Goal: Task Accomplishment & Management: Complete application form

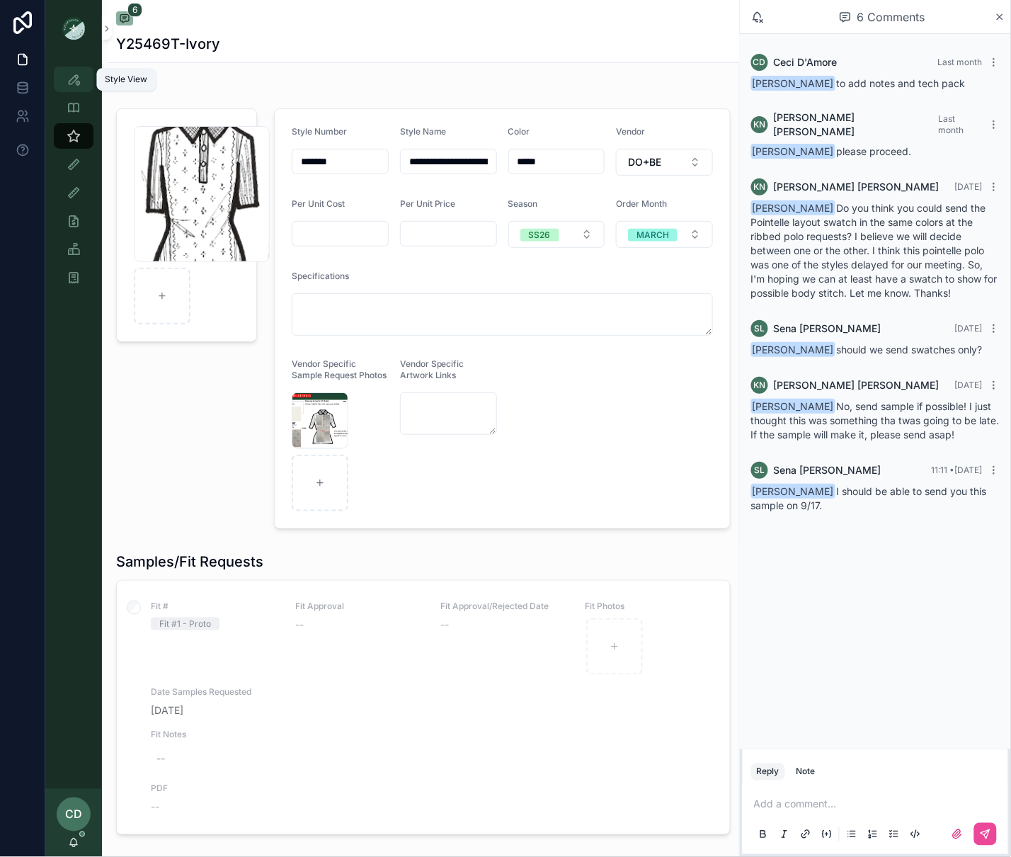
click at [65, 78] on div "Style View" at bounding box center [73, 79] width 23 height 23
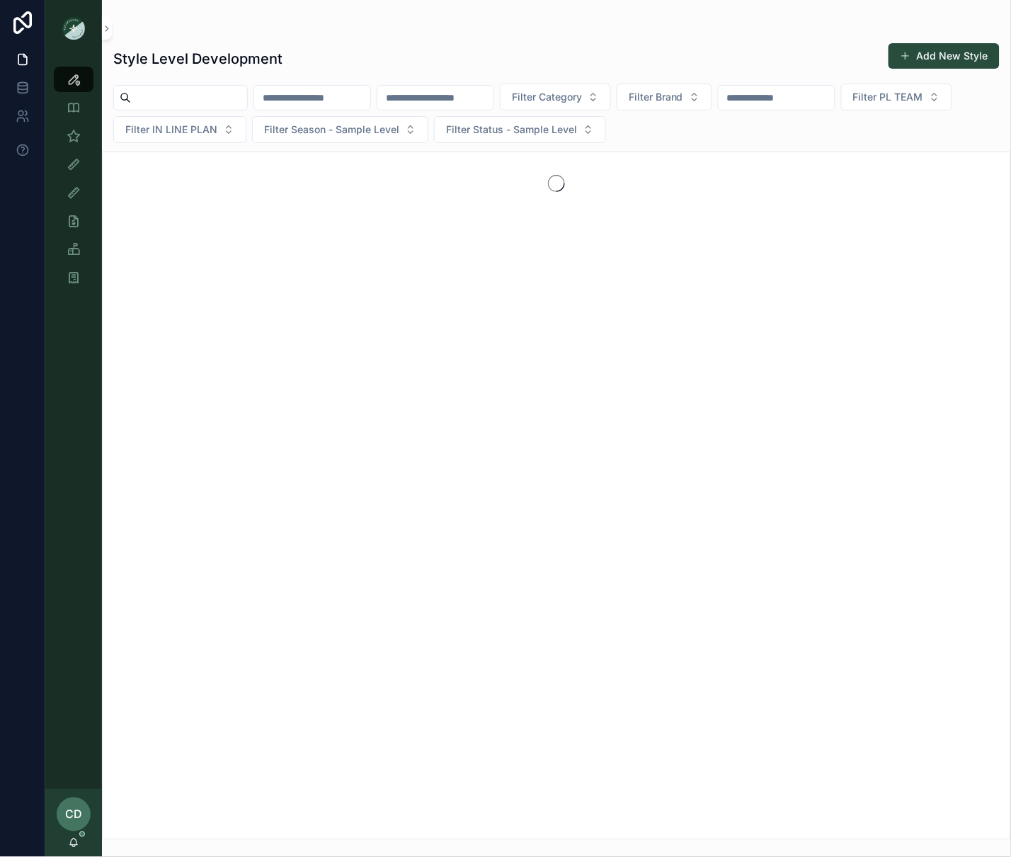
click at [247, 101] on input "scrollable content" at bounding box center [189, 98] width 116 height 20
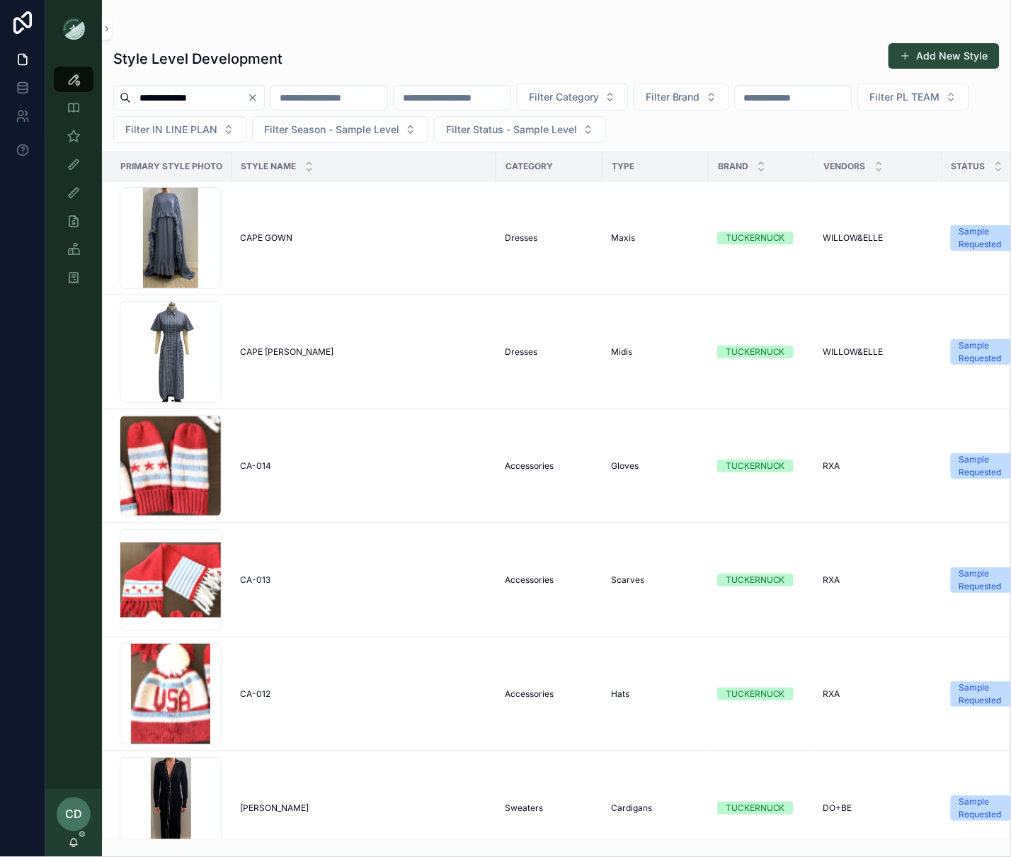
type input "**********"
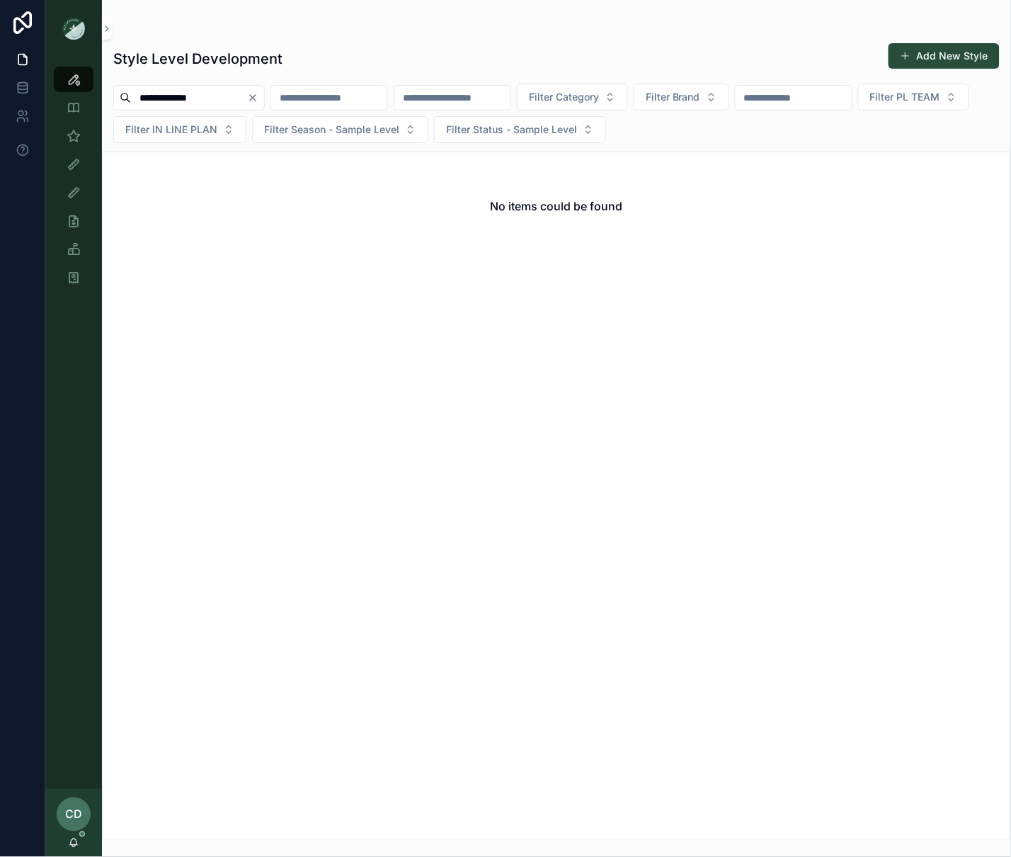
drag, startPoint x: 263, startPoint y: 96, endPoint x: 280, endPoint y: 96, distance: 17.0
click at [258, 96] on icon "Clear" at bounding box center [252, 97] width 11 height 11
click at [304, 97] on input "scrollable content" at bounding box center [312, 98] width 116 height 20
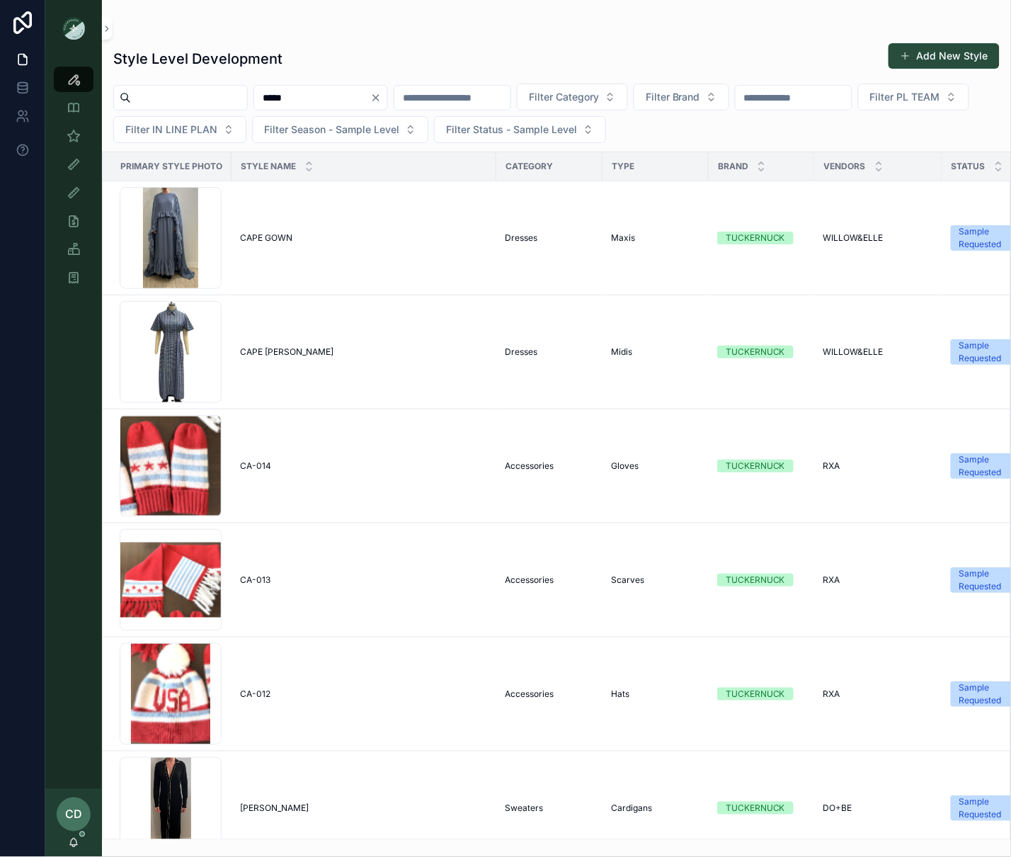
type input "*****"
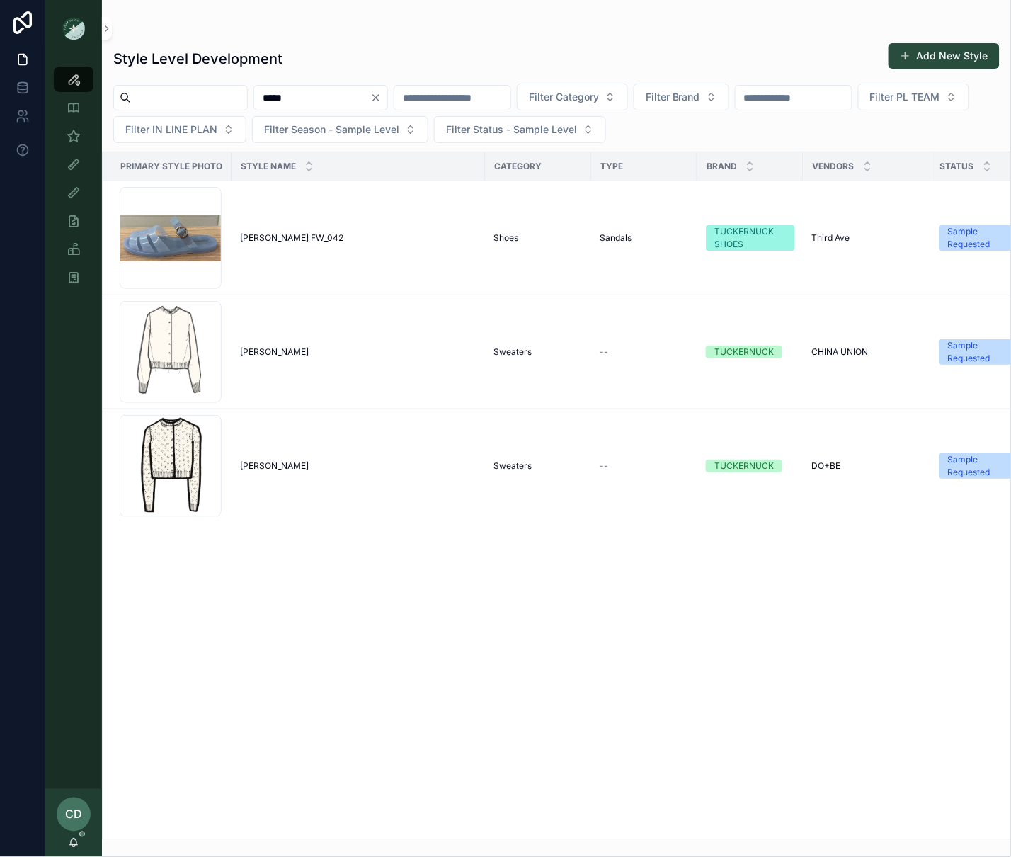
click at [382, 98] on icon "Clear" at bounding box center [375, 97] width 11 height 11
click at [416, 74] on div "Style Level Development Add New Style" at bounding box center [556, 58] width 887 height 33
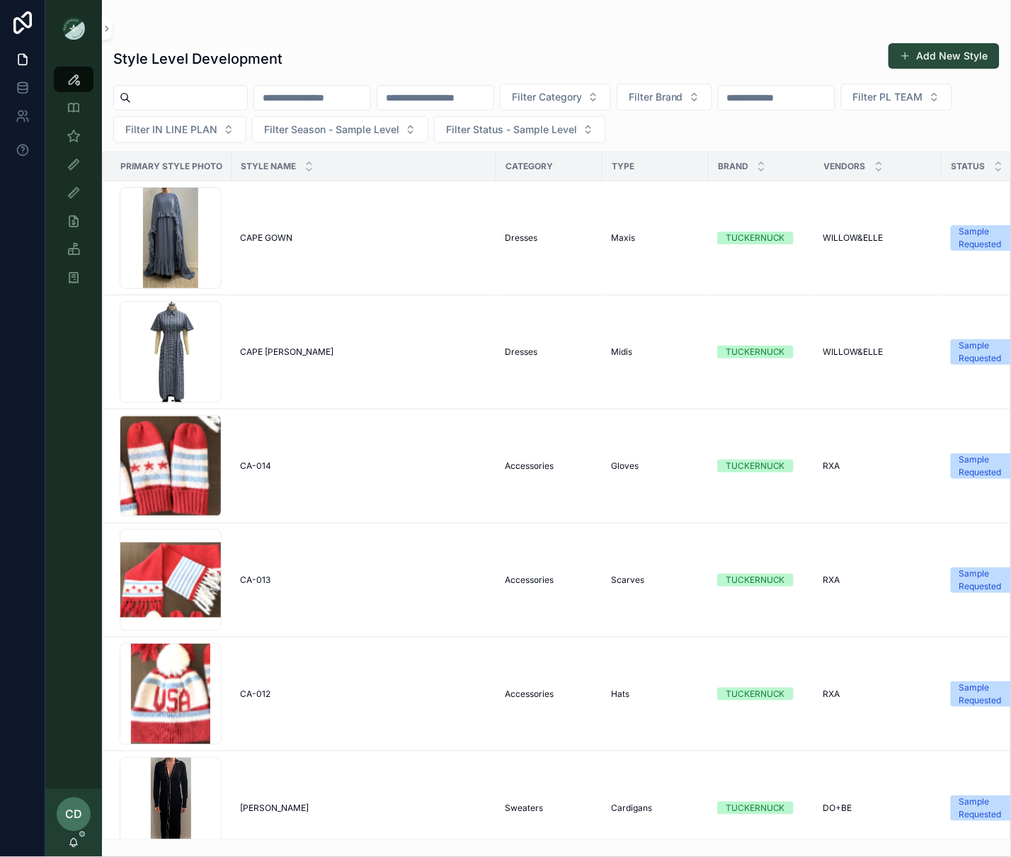
click at [341, 101] on input "scrollable content" at bounding box center [312, 98] width 116 height 20
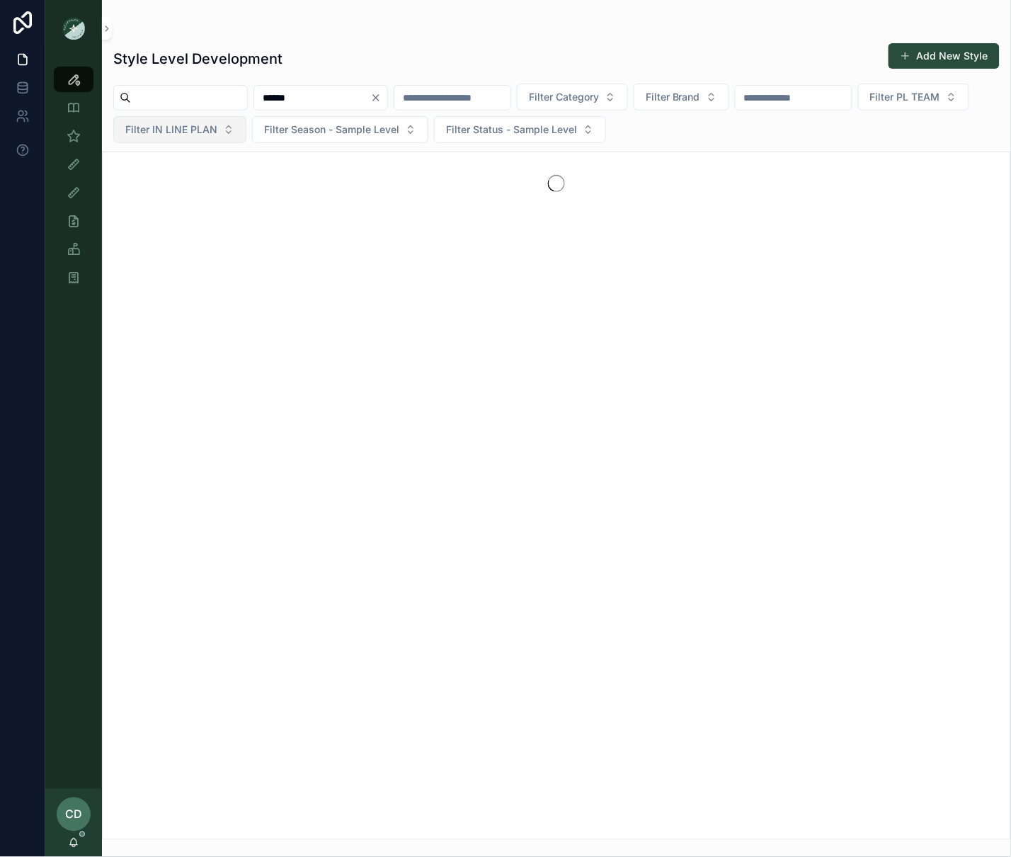
click at [246, 124] on button "Filter IN LINE PLAN" at bounding box center [179, 129] width 133 height 27
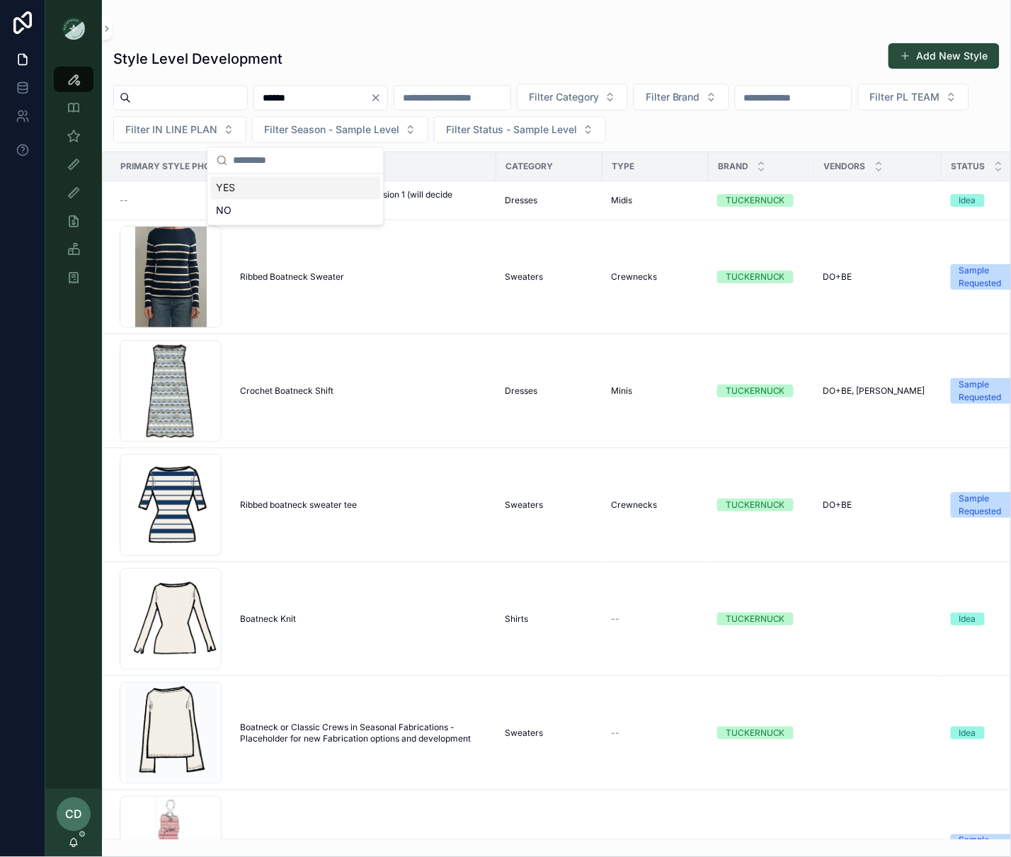
click at [333, 102] on input "******" at bounding box center [312, 98] width 116 height 20
type input "********"
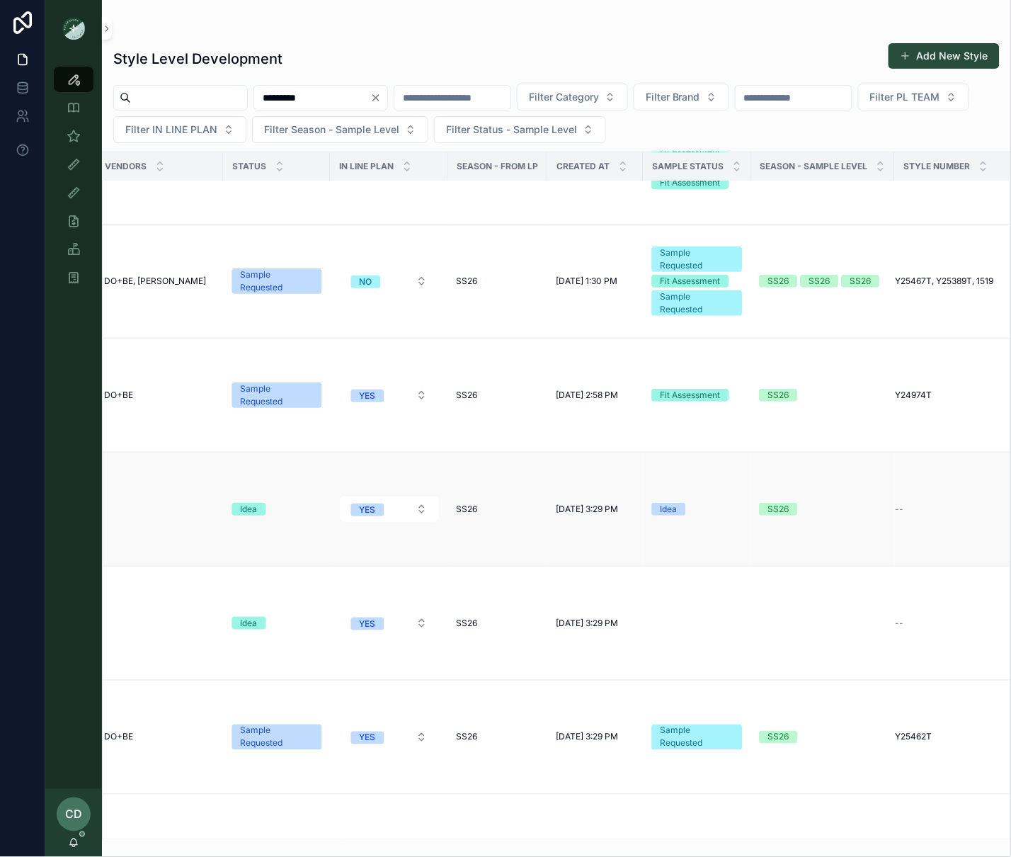
scroll to position [125, 0]
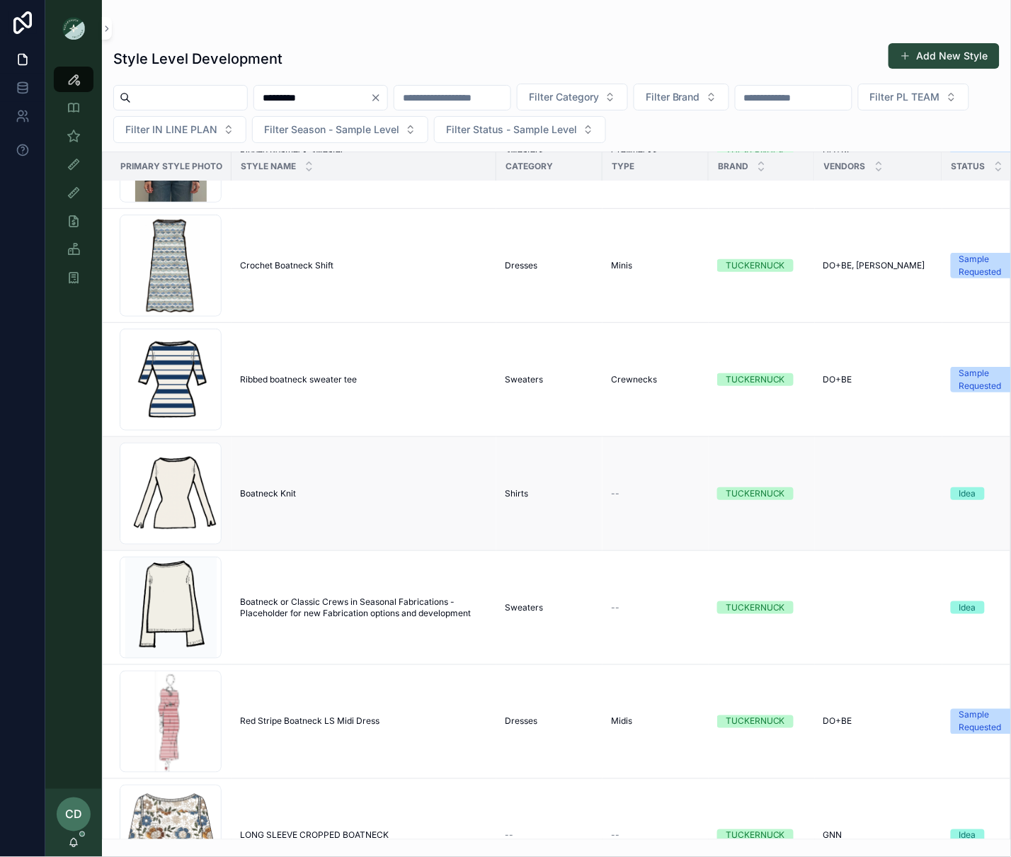
click at [274, 496] on span "Boatneck Knit" at bounding box center [268, 493] width 56 height 11
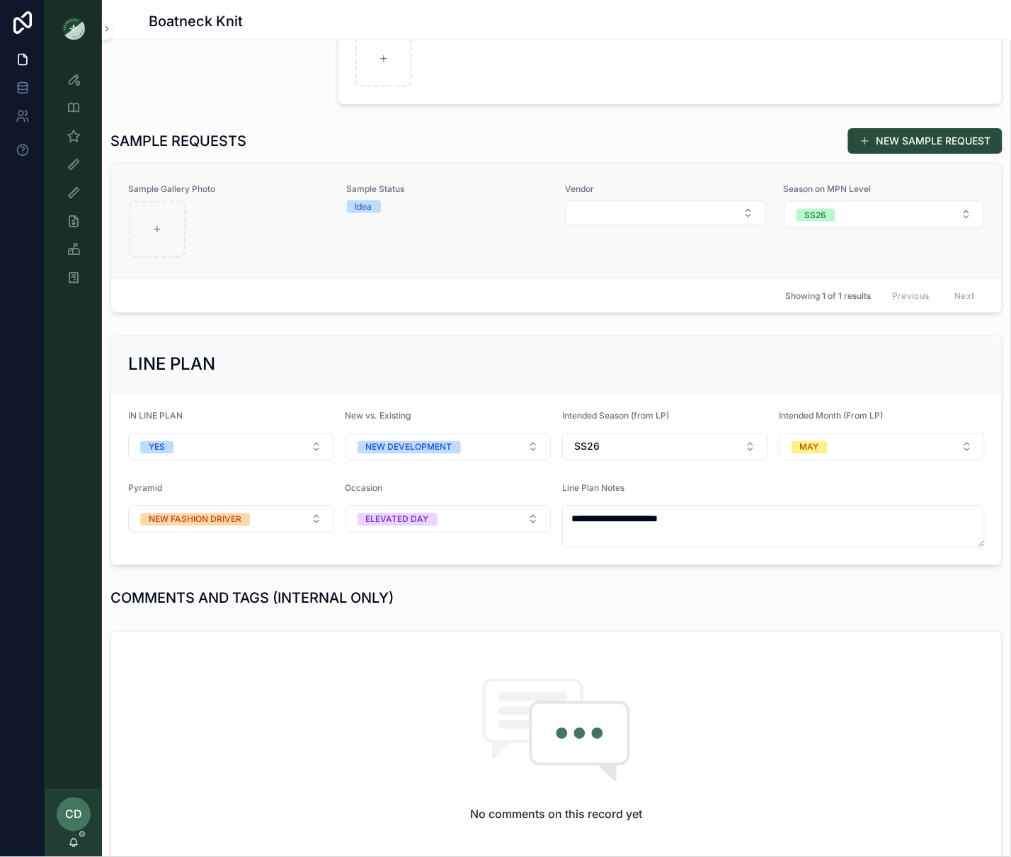
scroll to position [73, 0]
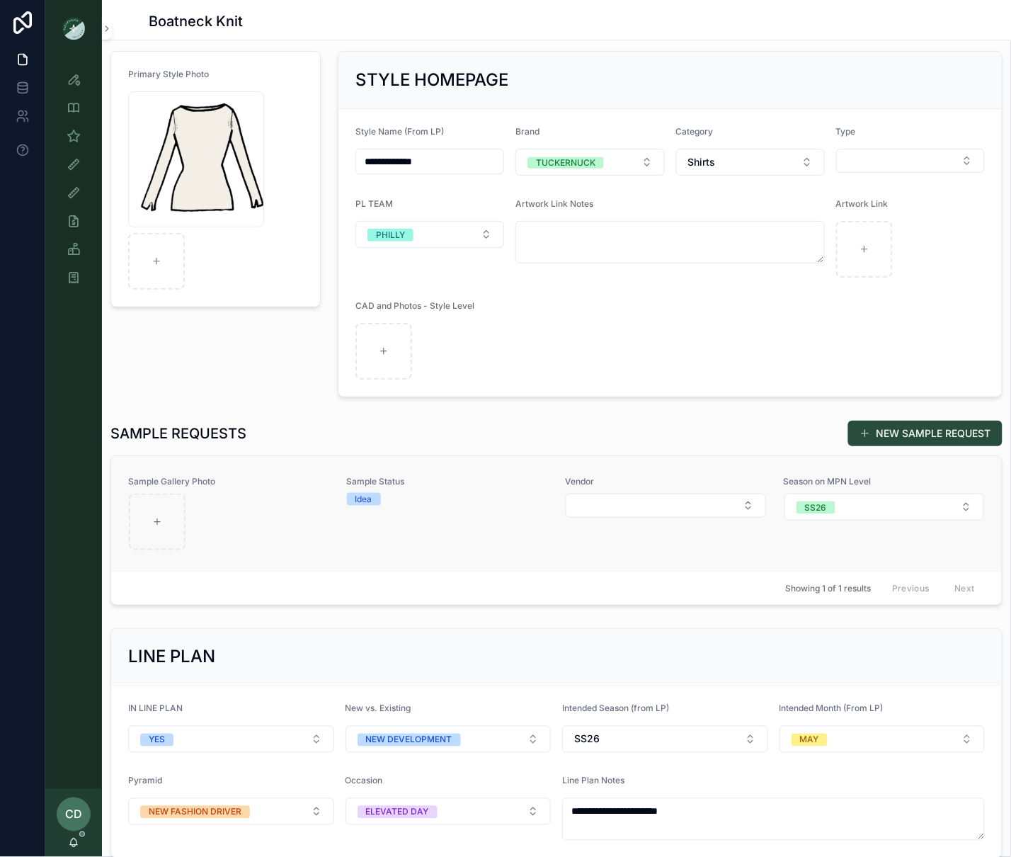
click at [450, 486] on span "Sample Status" at bounding box center [448, 481] width 202 height 11
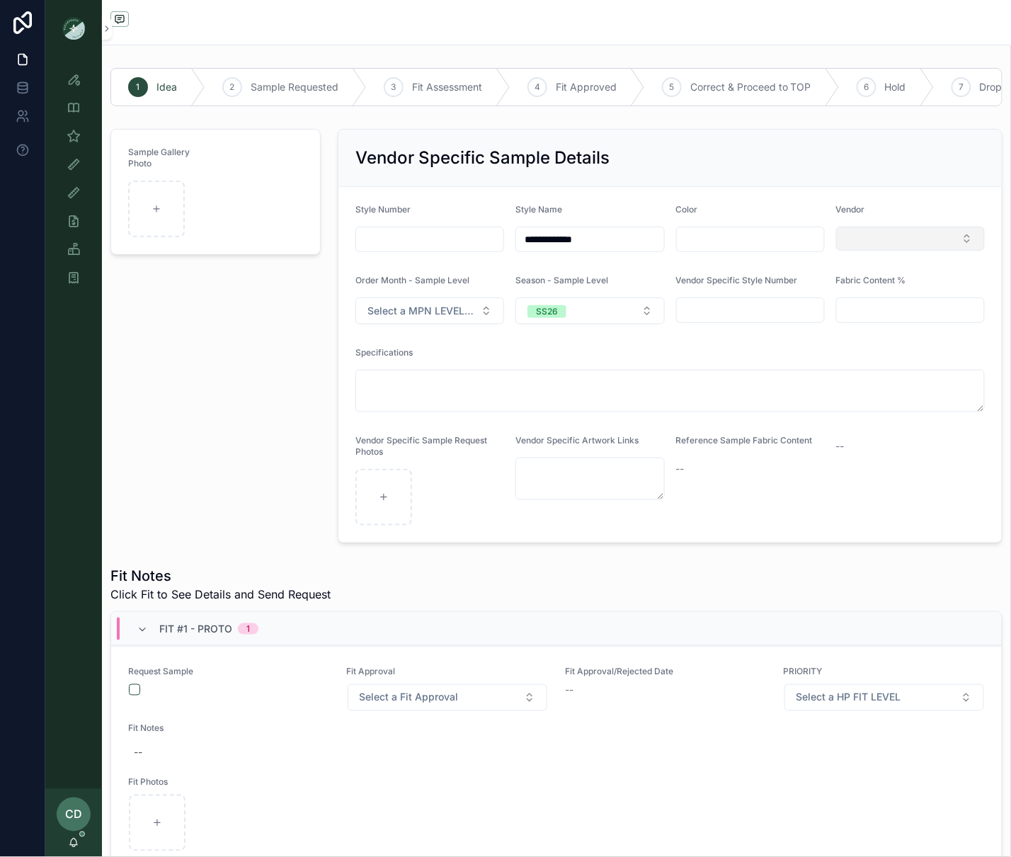
click at [848, 237] on button "Select Button" at bounding box center [910, 239] width 149 height 24
type input "*****"
click at [860, 292] on span "CHINA UNION" at bounding box center [865, 296] width 68 height 14
click at [465, 314] on span "Select a MPN LEVEL ORDER MONTH" at bounding box center [422, 312] width 108 height 14
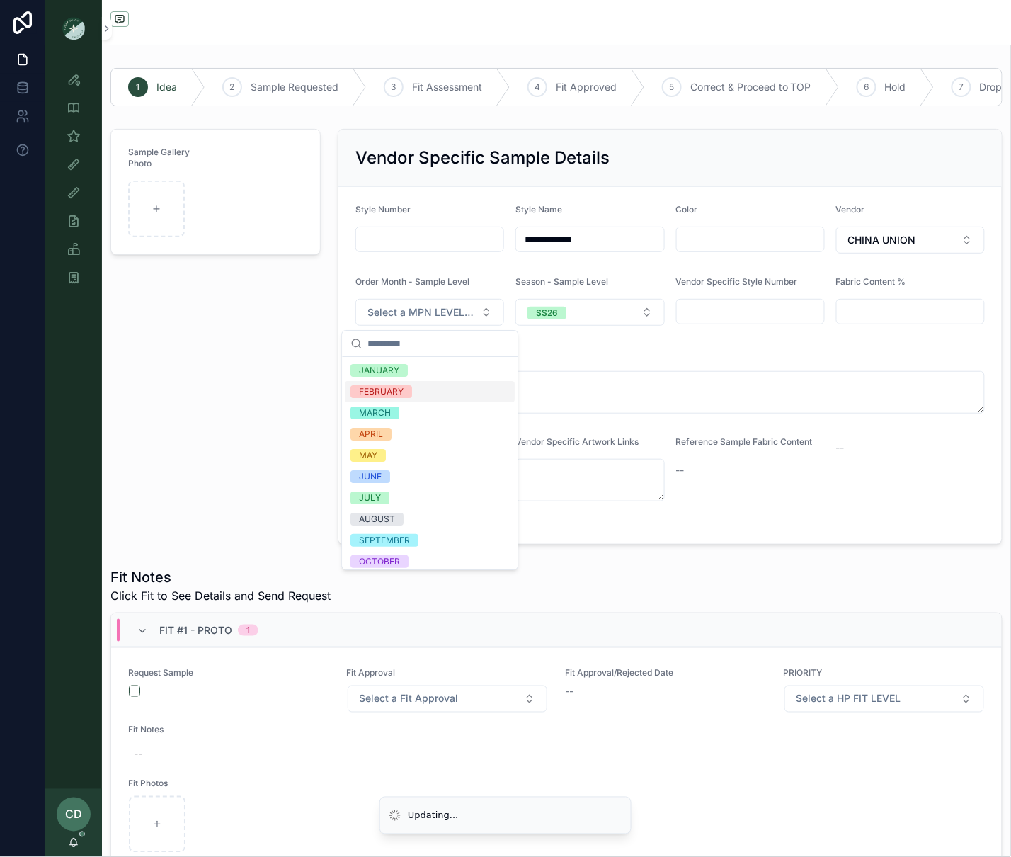
click at [415, 389] on div "FEBRUARY" at bounding box center [431, 391] width 170 height 21
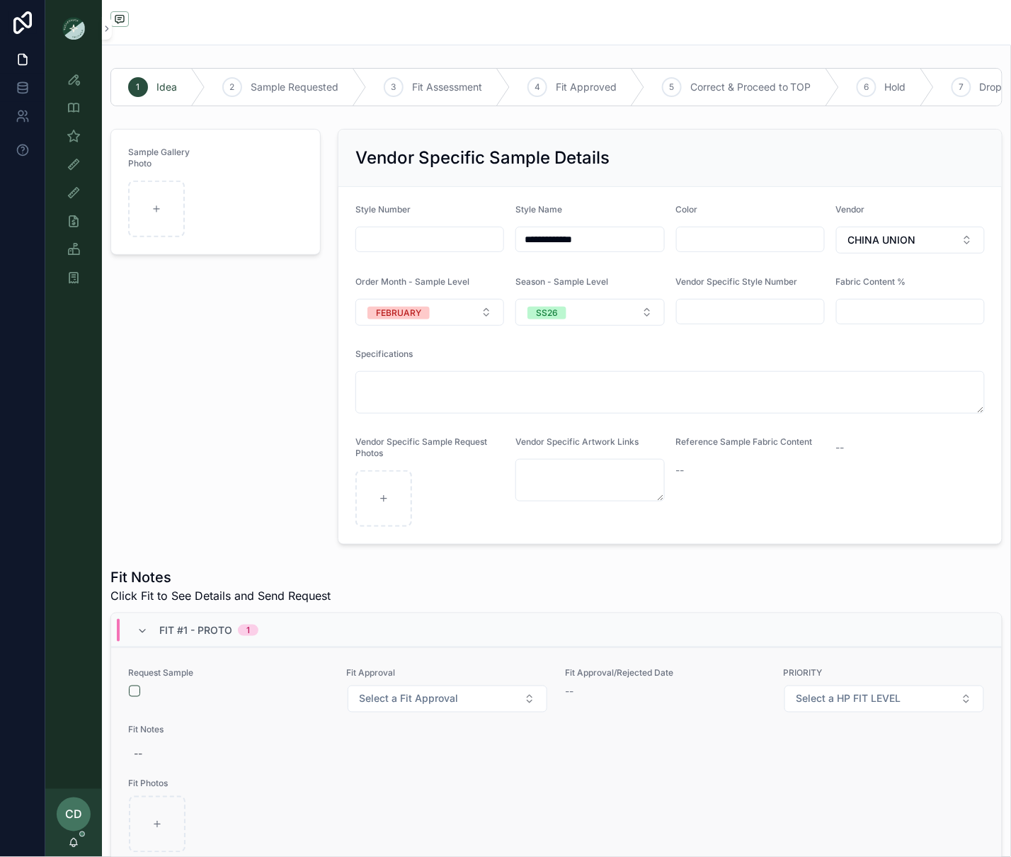
click at [136, 685] on div "Request Sample" at bounding box center [229, 683] width 202 height 30
click at [134, 691] on button "scrollable content" at bounding box center [134, 690] width 11 height 11
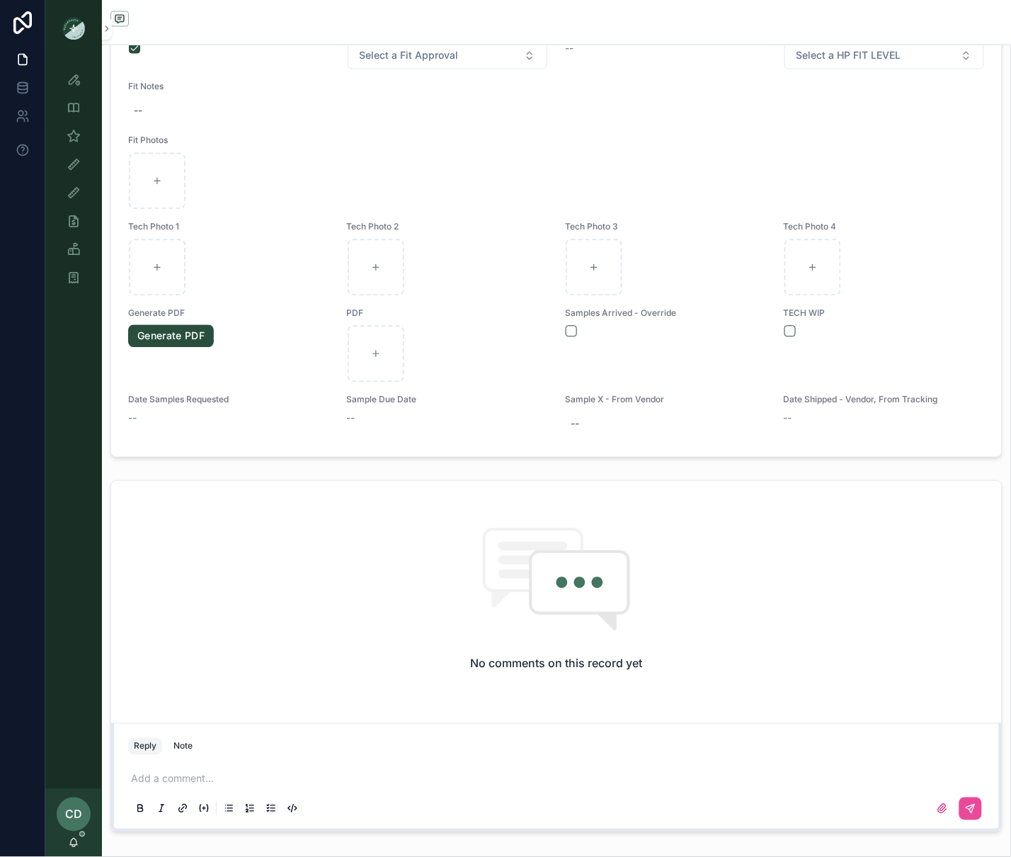
scroll to position [740, 0]
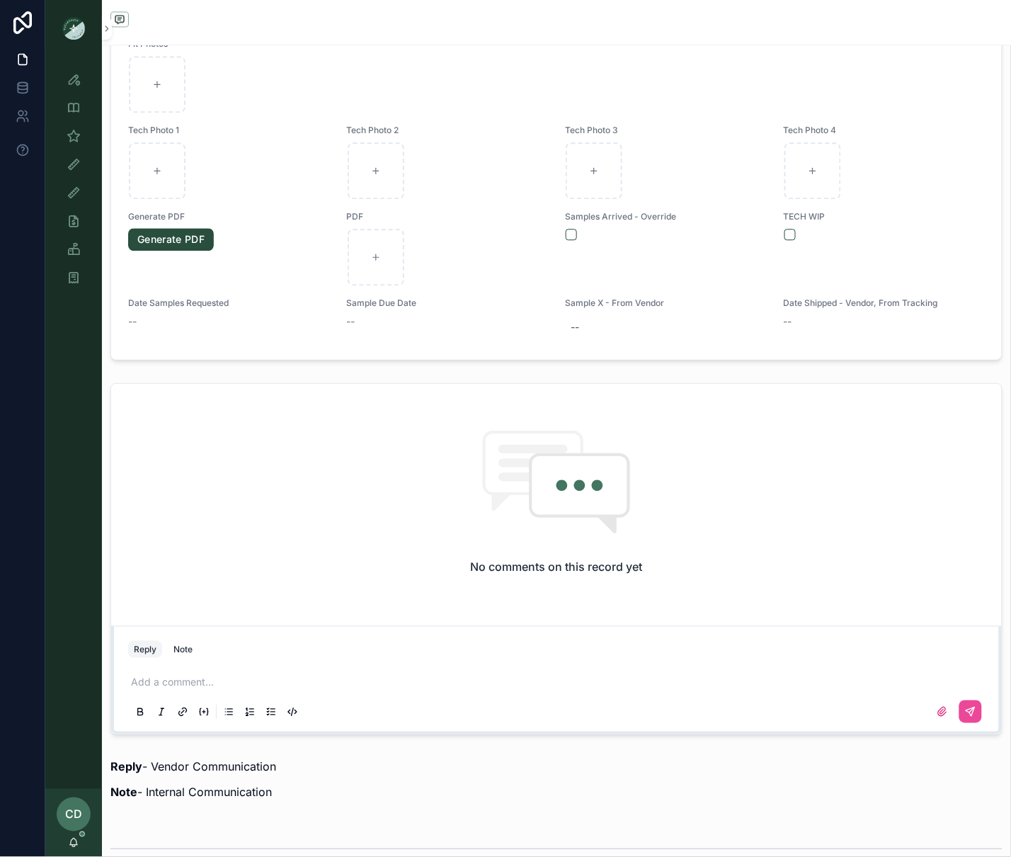
click at [193, 683] on p "scrollable content" at bounding box center [559, 682] width 857 height 14
click at [978, 717] on button "scrollable content" at bounding box center [971, 711] width 23 height 23
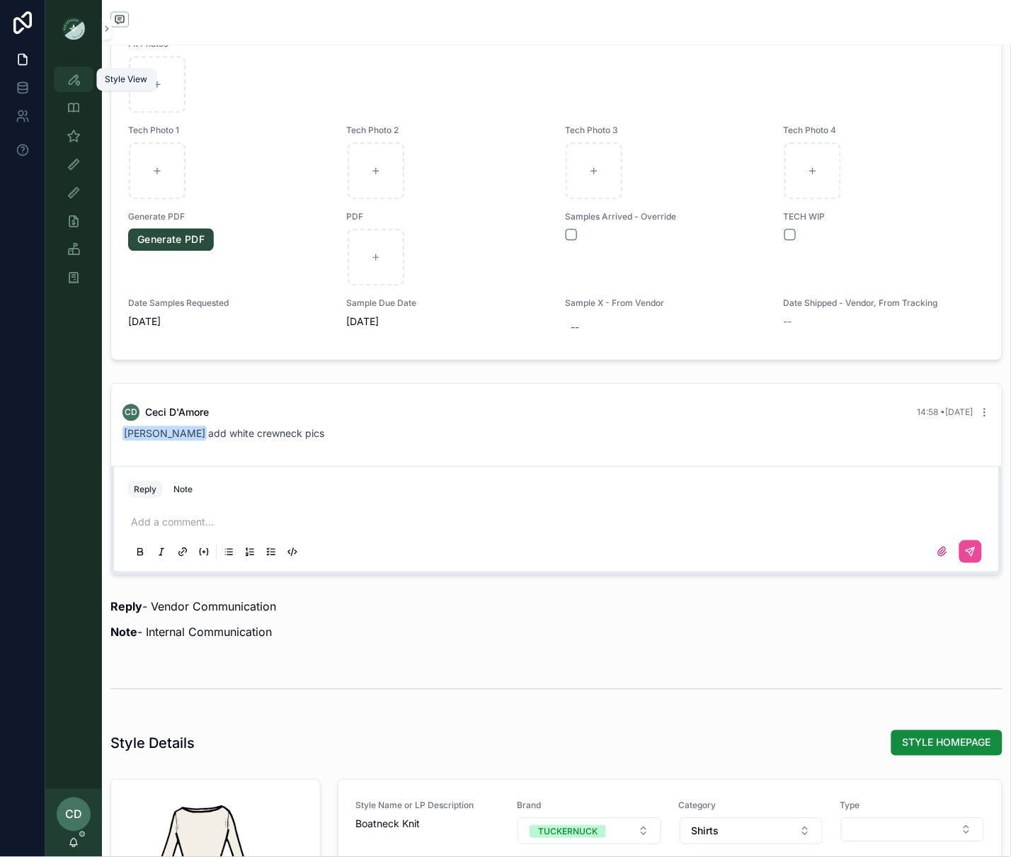
click at [75, 74] on icon "scrollable content" at bounding box center [74, 79] width 14 height 14
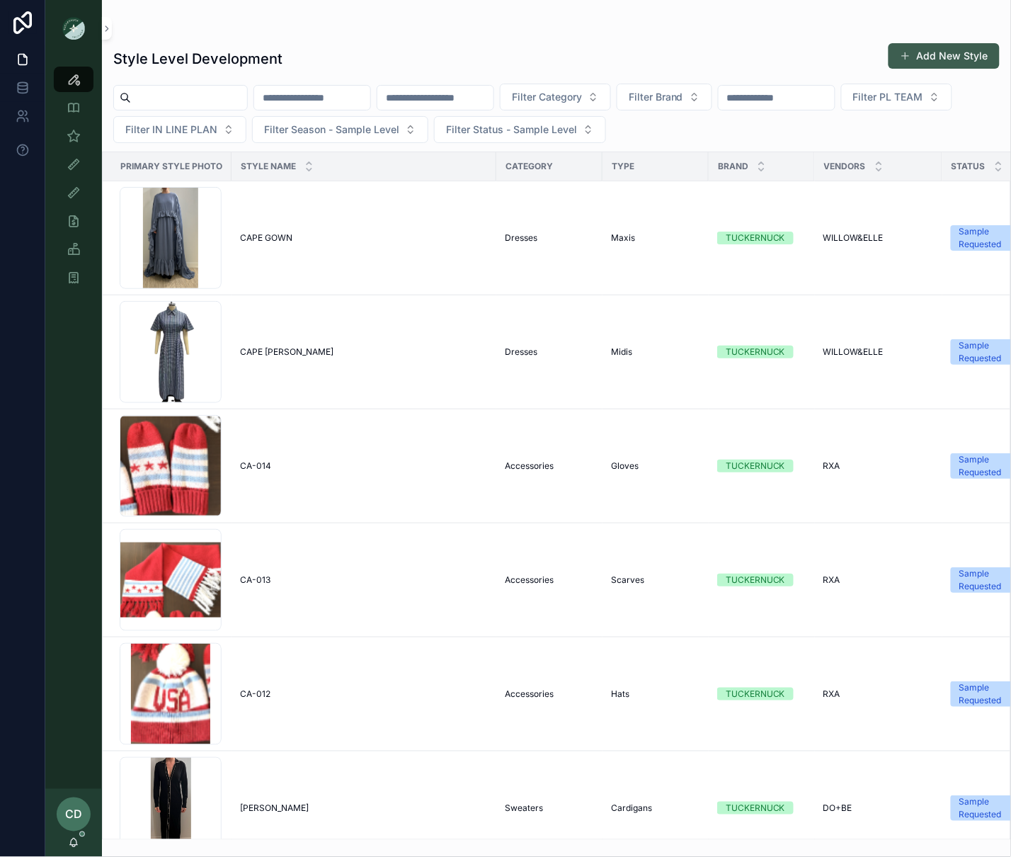
click at [972, 58] on button "Add New Style" at bounding box center [944, 55] width 111 height 25
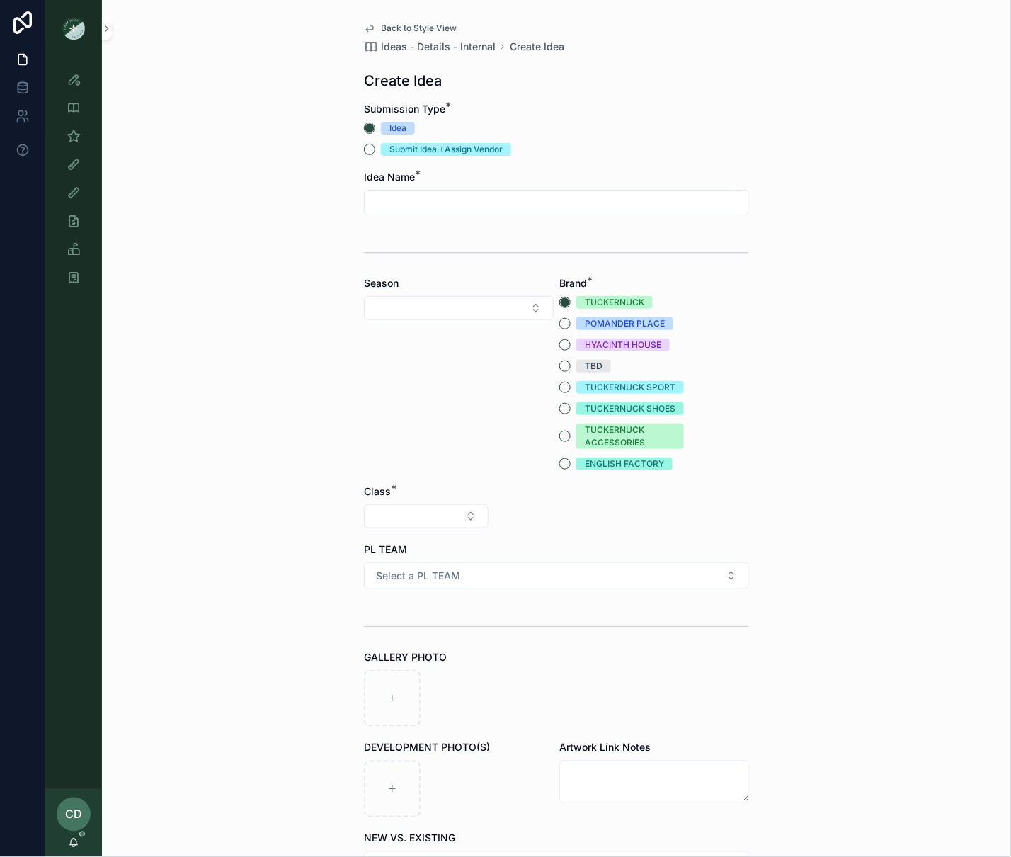
click at [494, 205] on input "scrollable content" at bounding box center [557, 203] width 384 height 20
type input "**********"
click at [478, 296] on button "Select Button" at bounding box center [459, 308] width 190 height 24
click at [400, 537] on div "SS26" at bounding box center [459, 544] width 183 height 23
click at [413, 516] on button "Select Button" at bounding box center [426, 516] width 125 height 24
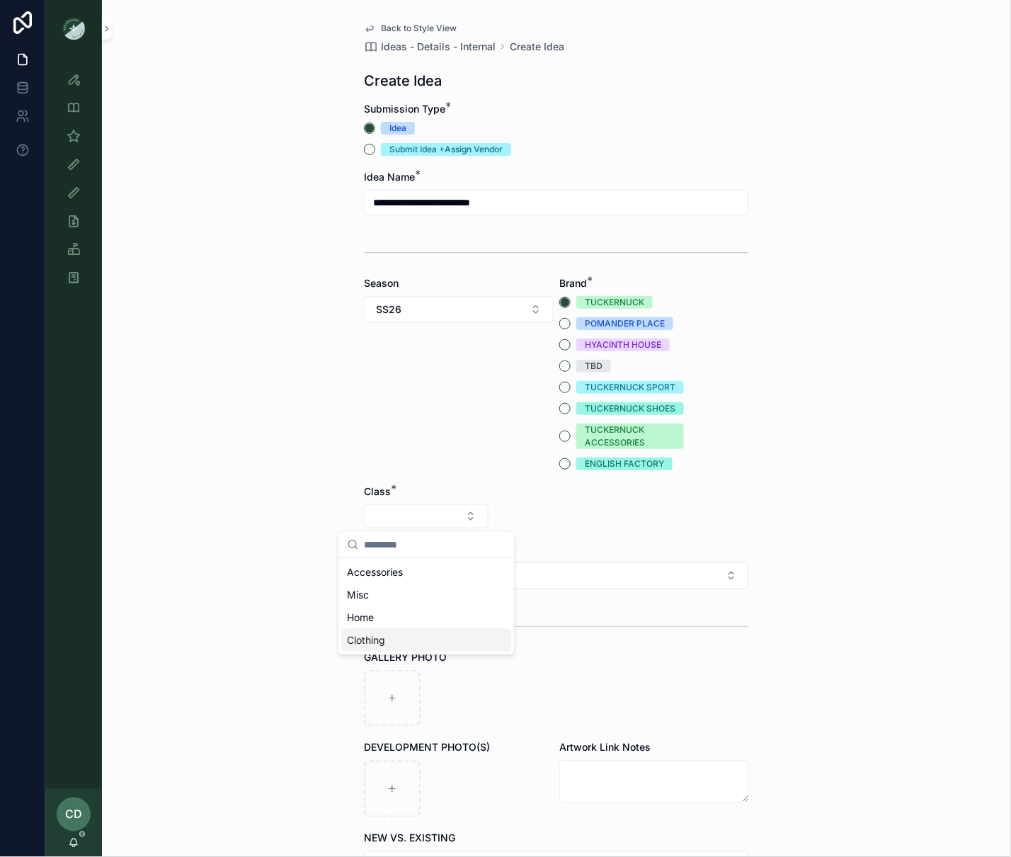
click at [392, 635] on div "Clothing" at bounding box center [427, 640] width 170 height 23
click at [540, 528] on div "Category *" at bounding box center [556, 507] width 125 height 47
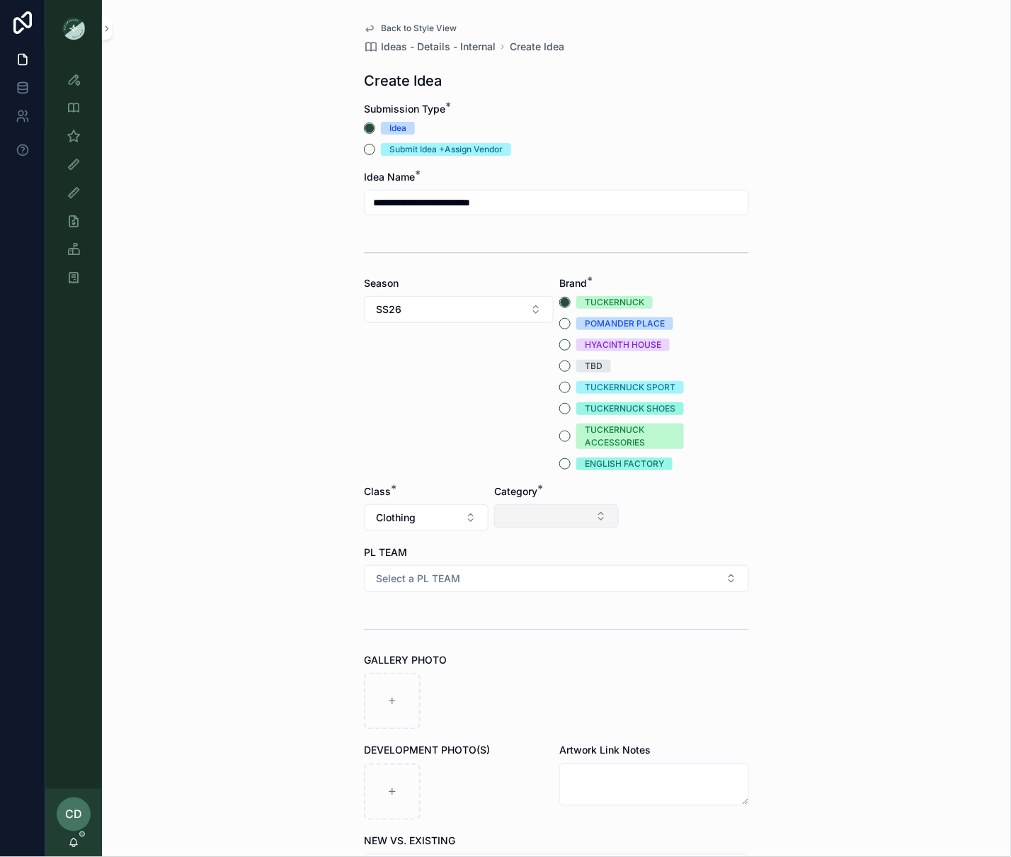
click at [543, 520] on button "Select Button" at bounding box center [556, 516] width 125 height 24
click at [517, 676] on div "Sweaters" at bounding box center [557, 685] width 170 height 23
click at [655, 520] on button "Select Button" at bounding box center [687, 516] width 125 height 24
click at [657, 583] on div "Cardigans" at bounding box center [687, 572] width 170 height 23
click at [583, 583] on button "Select a PL TEAM" at bounding box center [556, 578] width 385 height 27
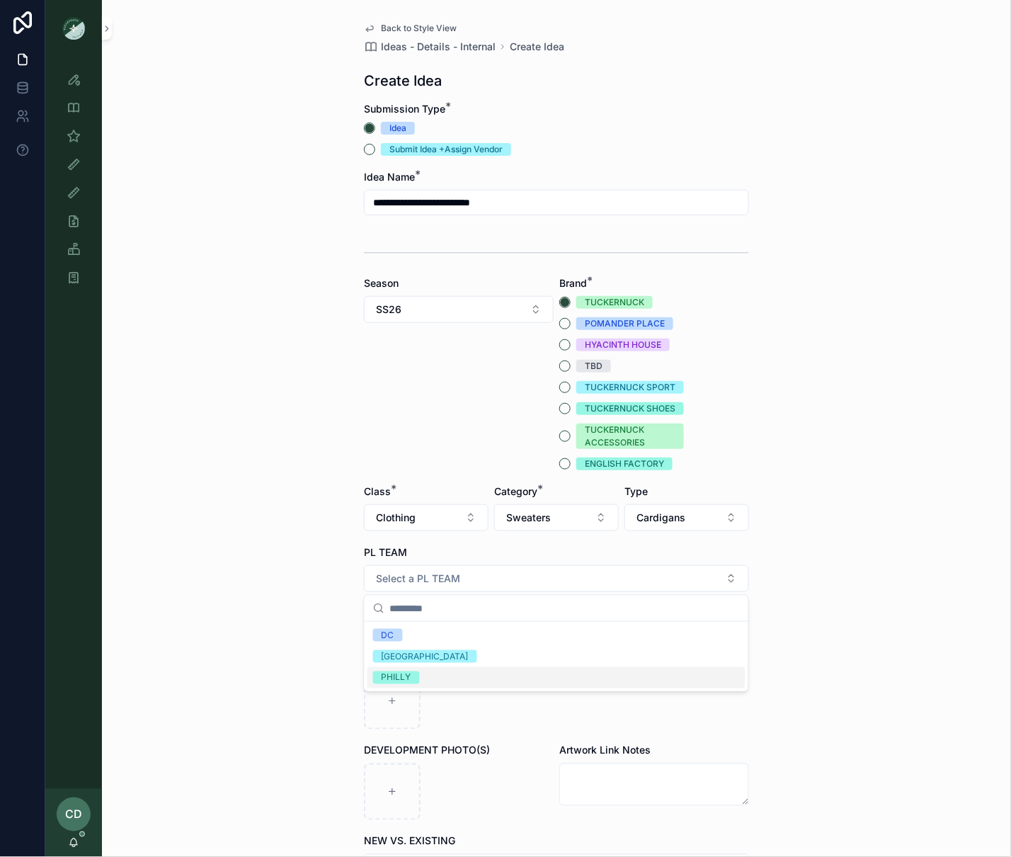
click at [460, 690] on div "DC NYC PHILLY" at bounding box center [557, 656] width 384 height 69
click at [457, 687] on div "PHILLY" at bounding box center [557, 677] width 378 height 21
click at [404, 695] on div "scrollable content" at bounding box center [392, 701] width 57 height 57
type input "**********"
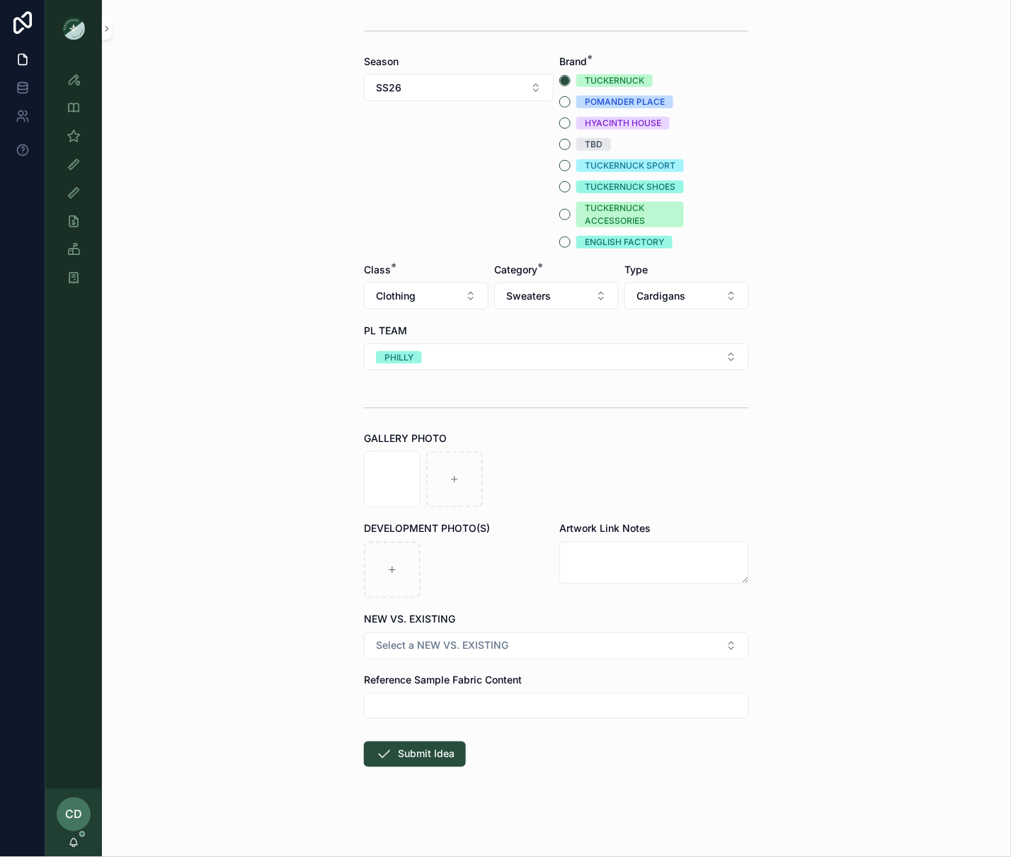
drag, startPoint x: 416, startPoint y: 753, endPoint x: 421, endPoint y: 745, distance: 9.6
click at [416, 752] on button "Submit Idea" at bounding box center [415, 753] width 102 height 25
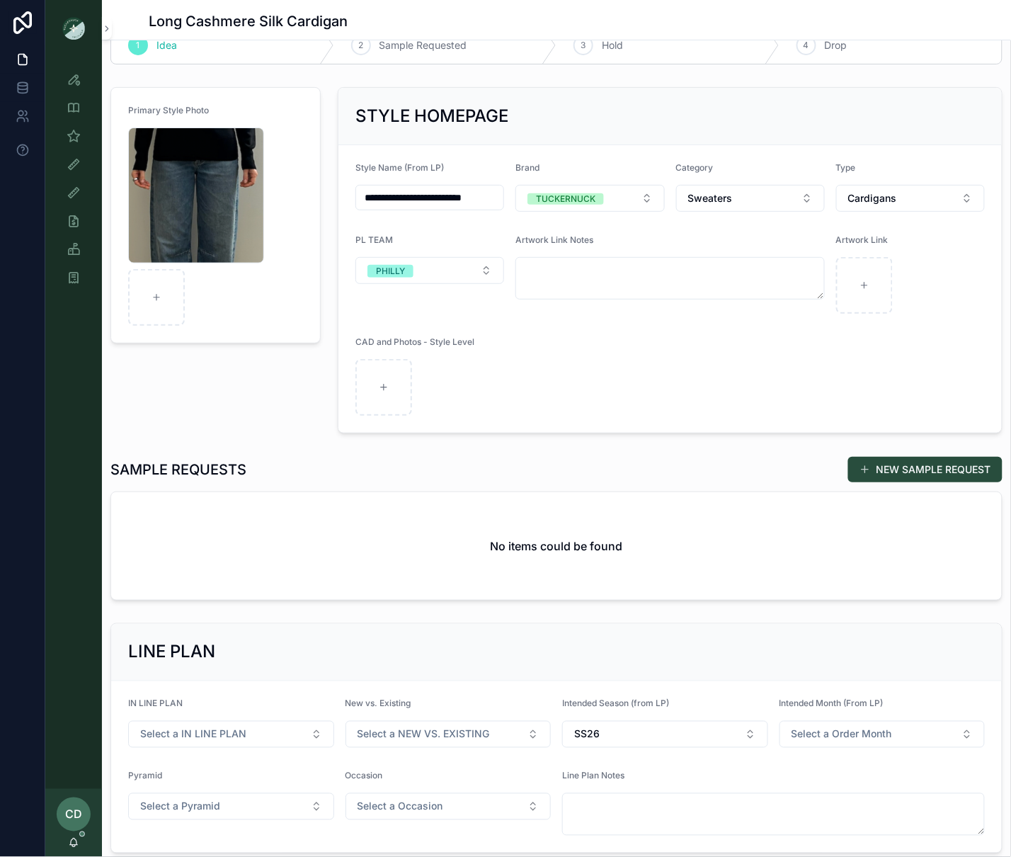
scroll to position [40, 0]
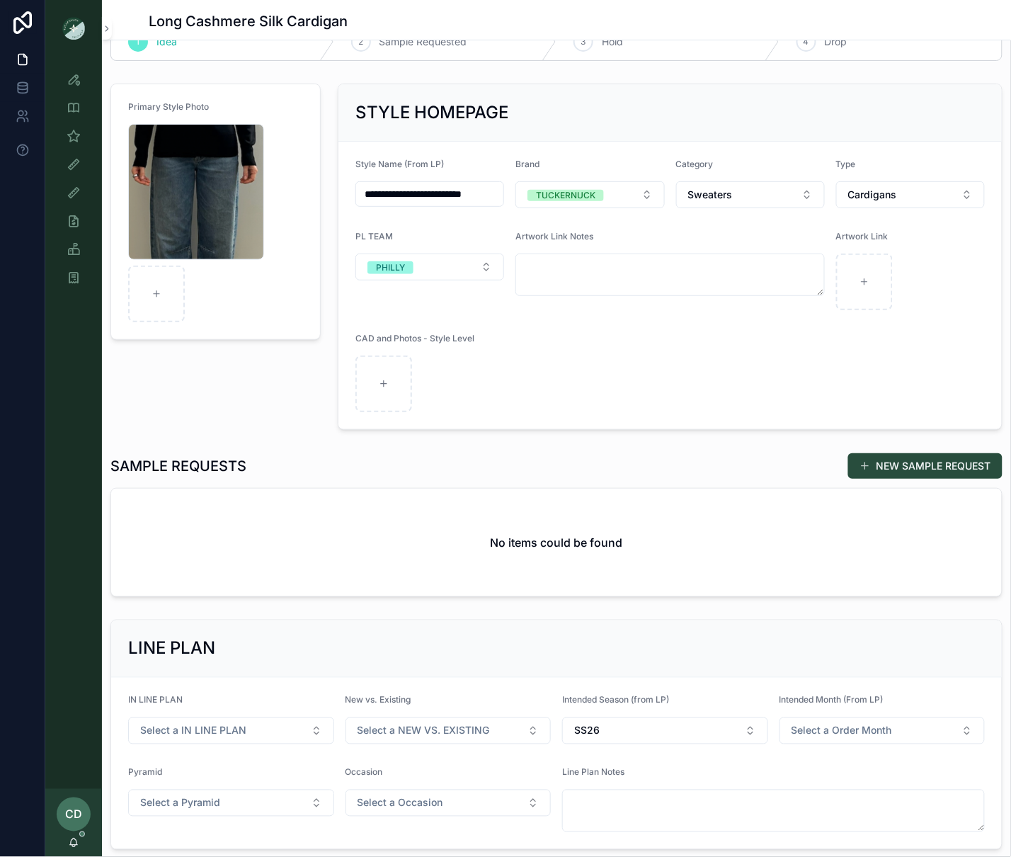
drag, startPoint x: 899, startPoint y: 467, endPoint x: 826, endPoint y: 446, distance: 76.0
click at [899, 467] on button "NEW SAMPLE REQUEST" at bounding box center [925, 465] width 154 height 25
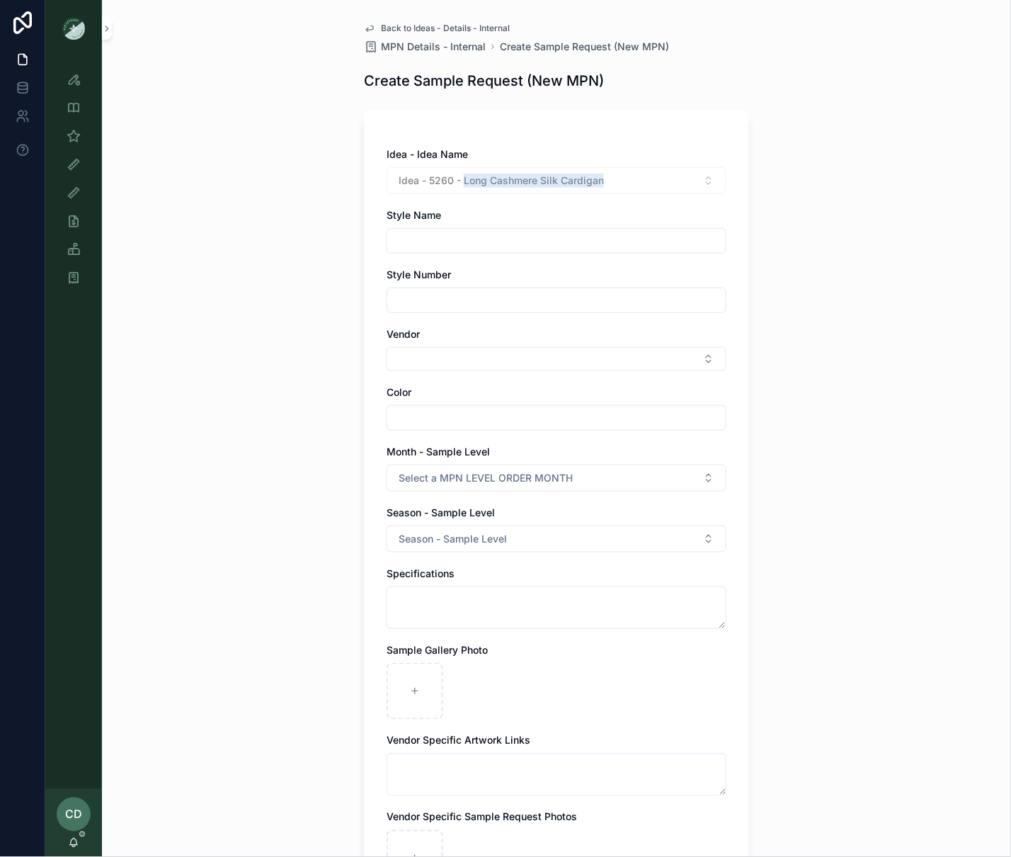
drag, startPoint x: 610, startPoint y: 183, endPoint x: 467, endPoint y: 186, distance: 143.8
click at [467, 186] on div "Idea - 5260 - Long Cashmere Silk Cardigan" at bounding box center [557, 180] width 340 height 27
copy span "Long Cashmere Silk Cardigan"
click at [432, 241] on input "scrollable content" at bounding box center [556, 241] width 338 height 20
paste input "**********"
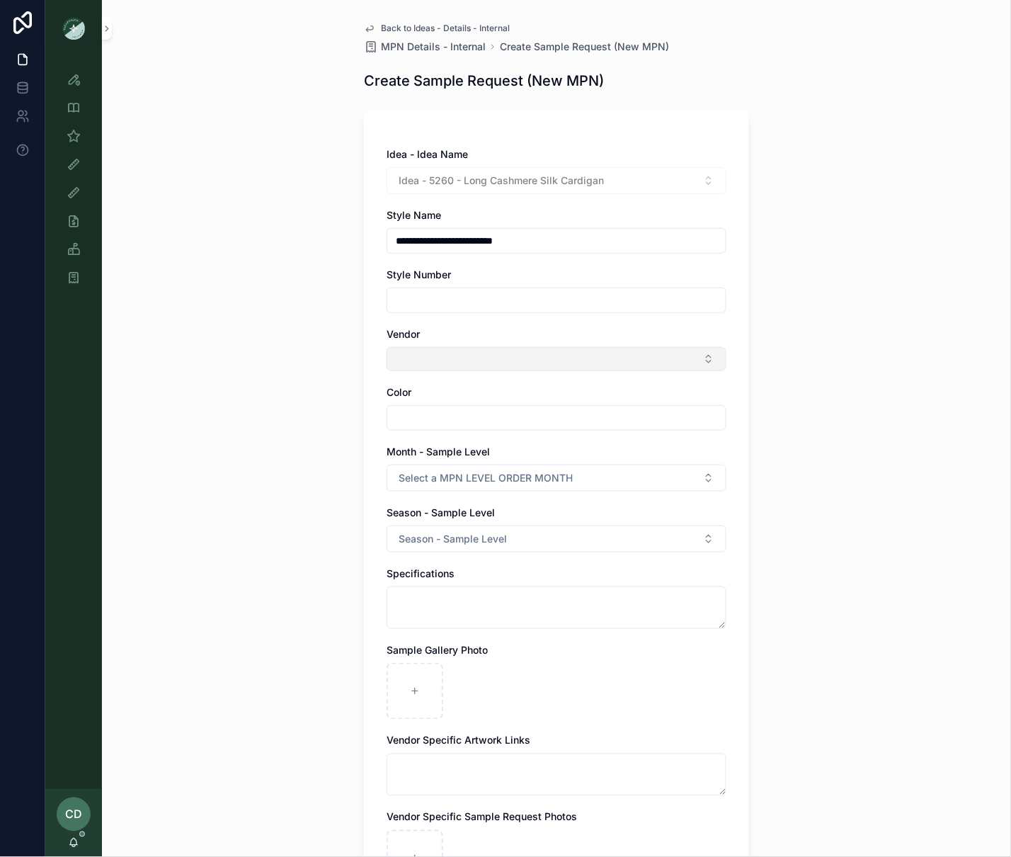
type input "**********"
click at [416, 360] on button "Select Button" at bounding box center [557, 359] width 340 height 24
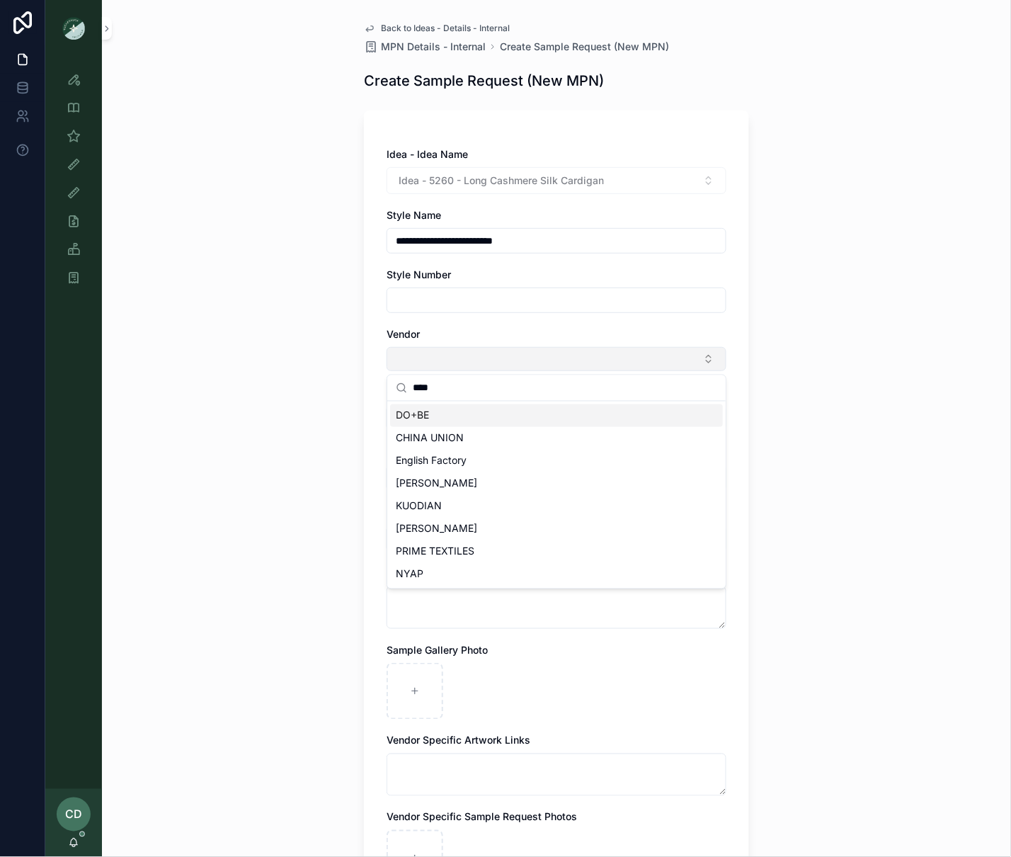
type input "*****"
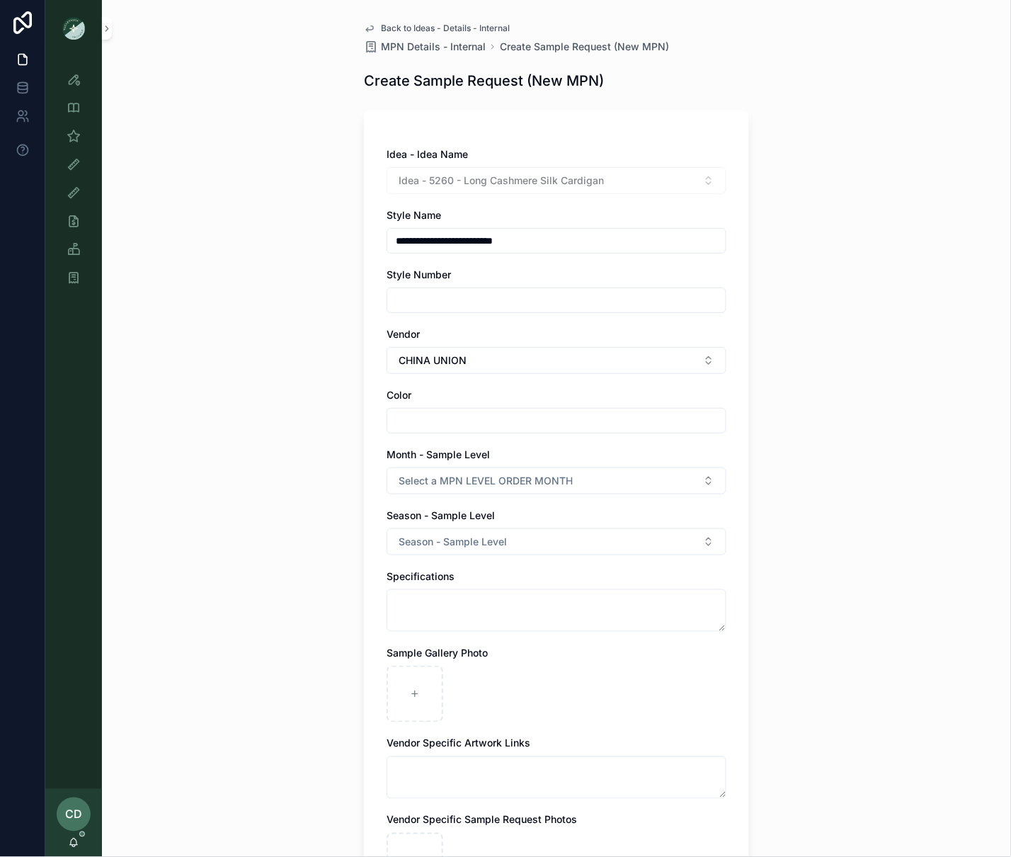
click at [404, 413] on input "scrollable content" at bounding box center [556, 421] width 338 height 20
type input "*****"
click at [457, 471] on button "Select a MPN LEVEL ORDER MONTH" at bounding box center [557, 480] width 340 height 27
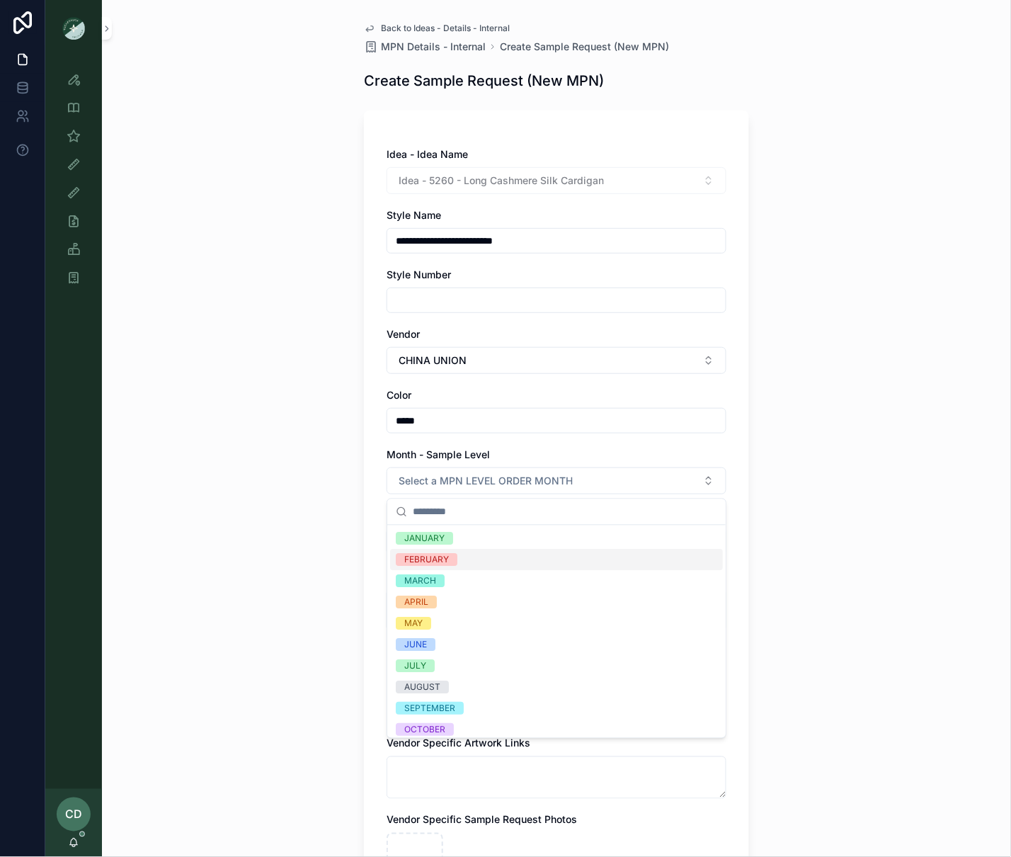
click at [457, 554] on span "FEBRUARY" at bounding box center [427, 560] width 62 height 13
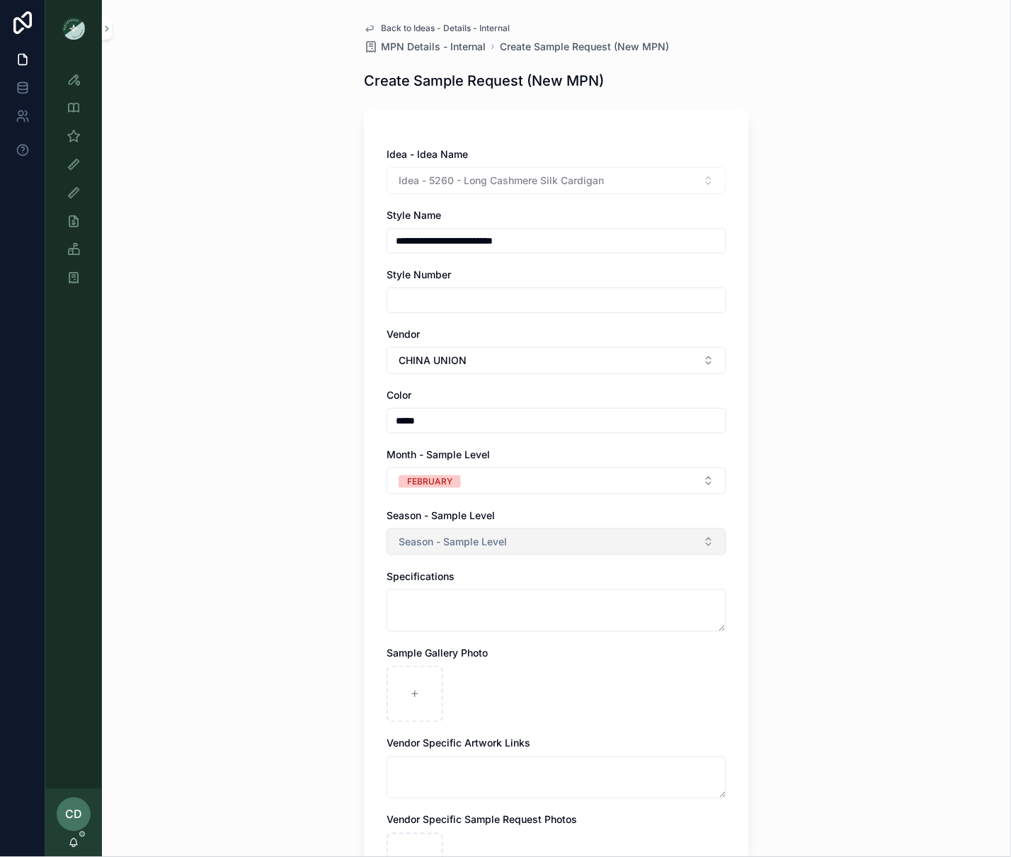
click at [465, 540] on span "Season - Sample Level" at bounding box center [453, 542] width 108 height 14
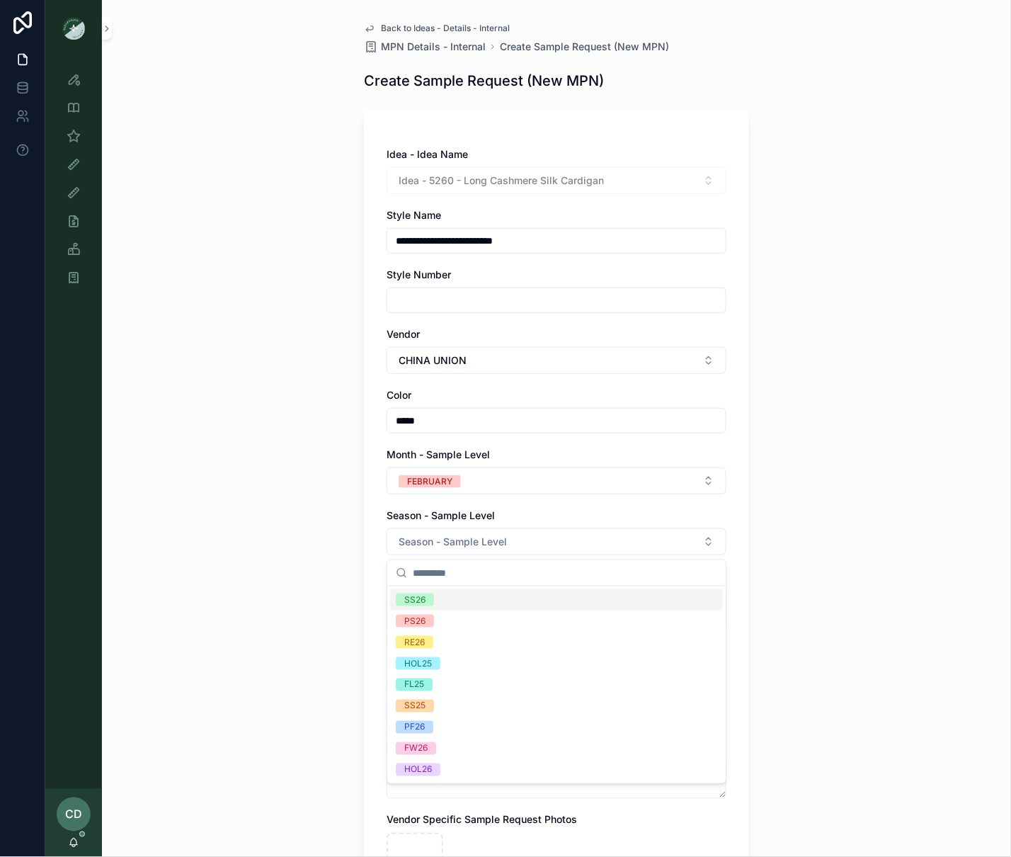
click at [465, 598] on div "SS26" at bounding box center [556, 599] width 333 height 21
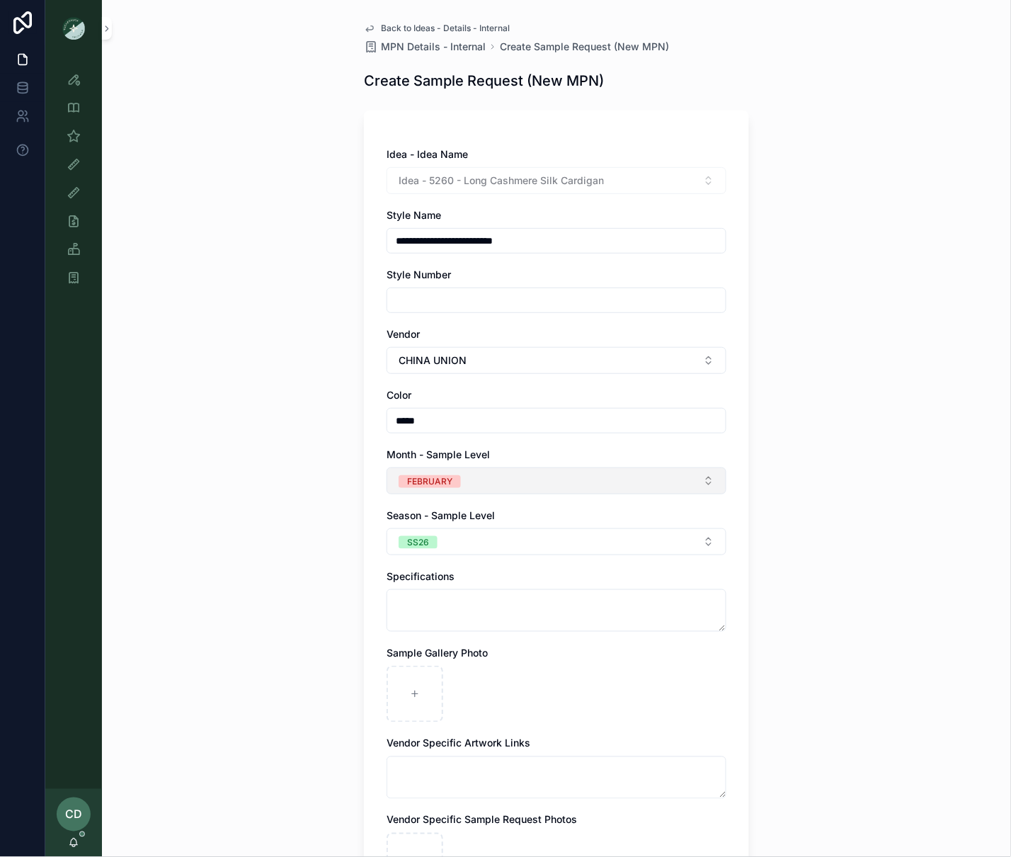
click at [465, 489] on button "FEBRUARY" at bounding box center [557, 480] width 340 height 27
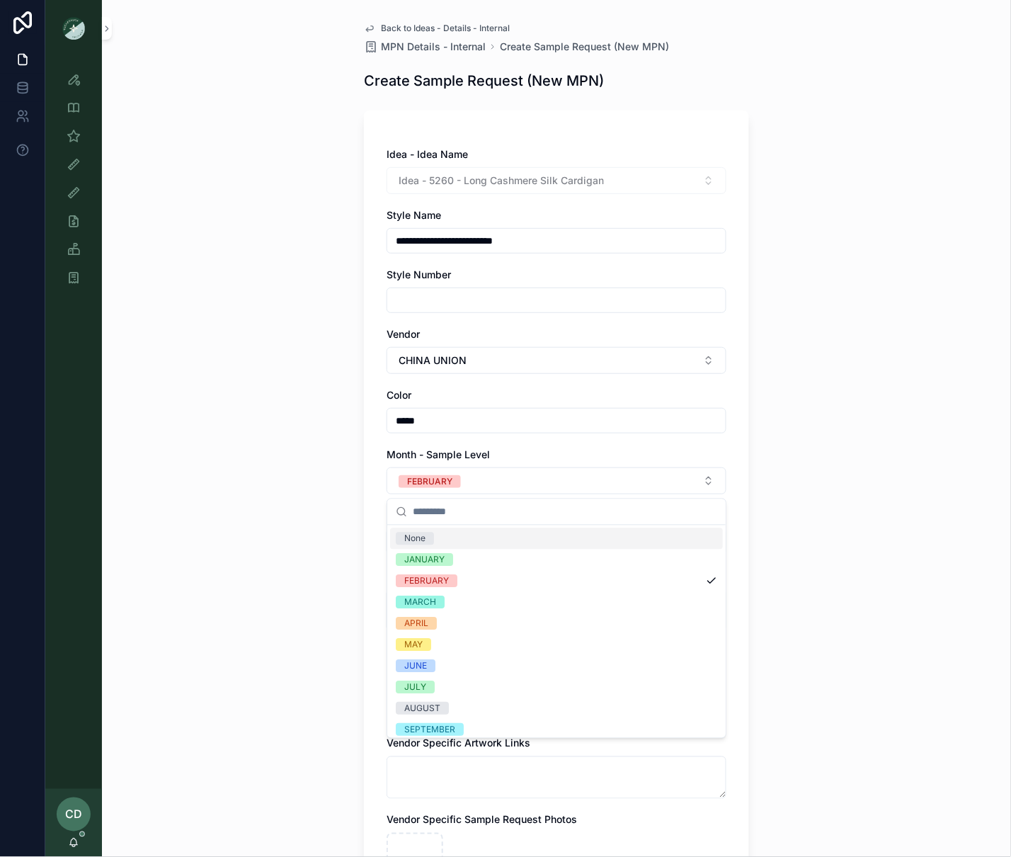
click at [328, 510] on div "**********" at bounding box center [556, 428] width 909 height 857
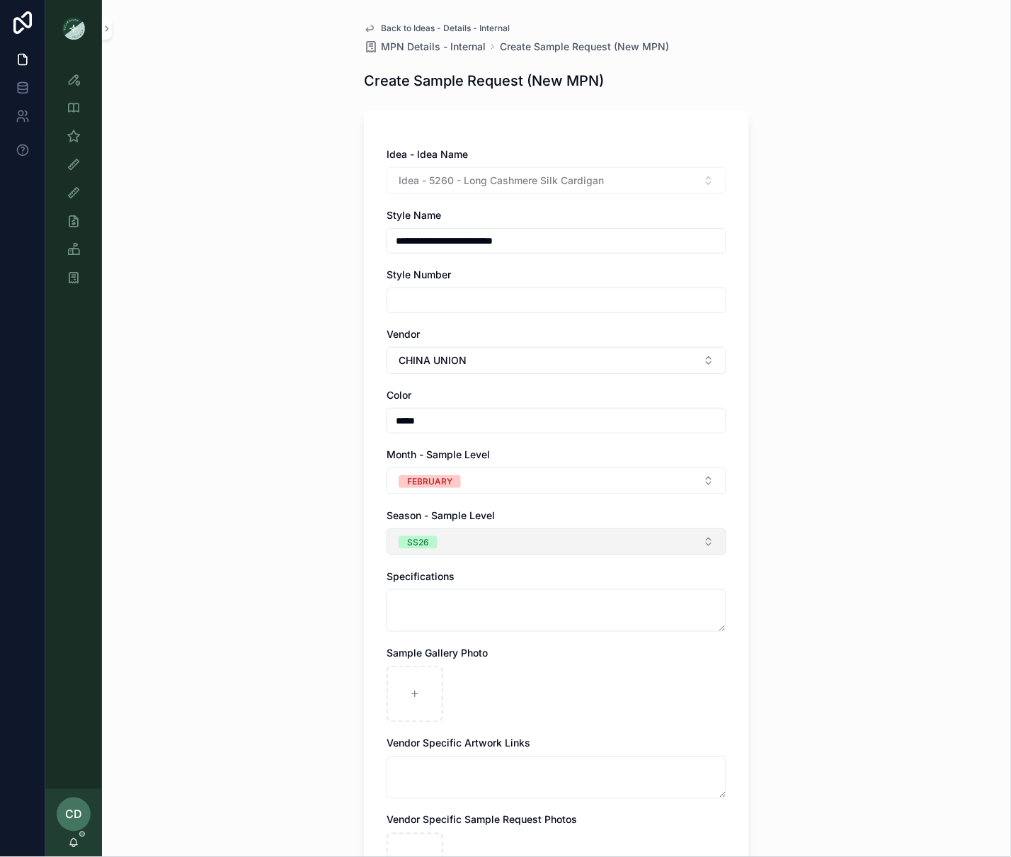
click at [450, 542] on button "SS26" at bounding box center [557, 541] width 340 height 27
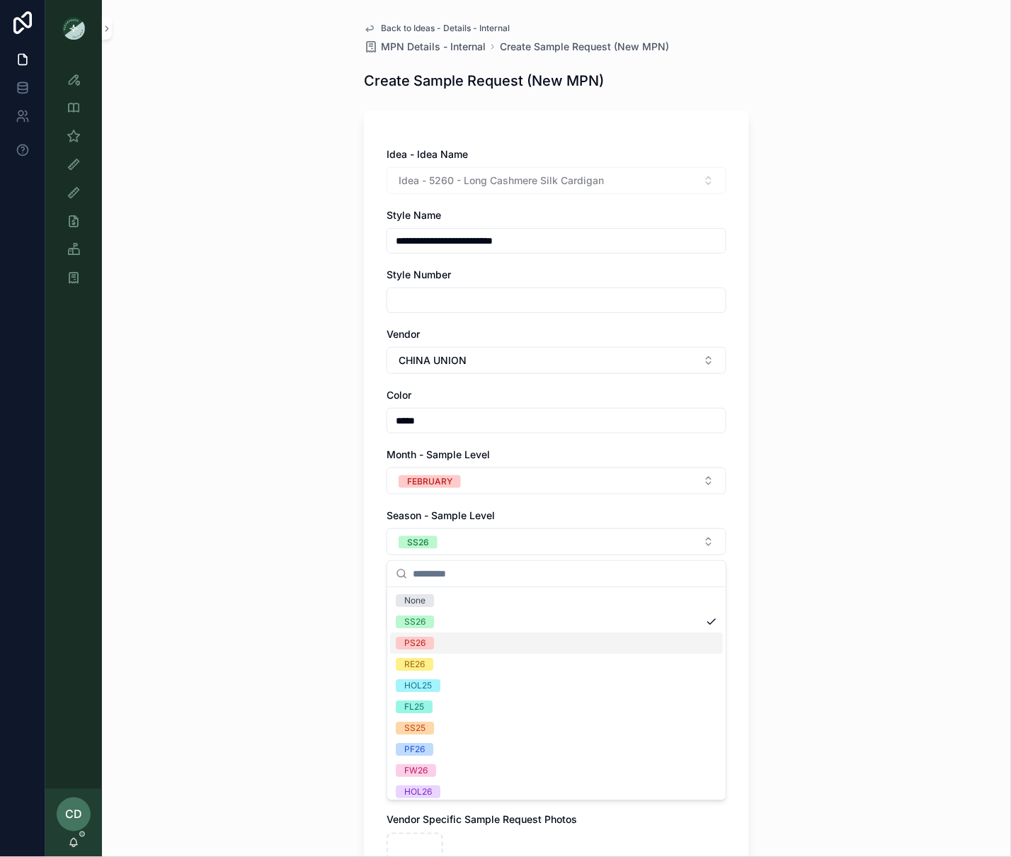
click at [451, 644] on div "PS26" at bounding box center [556, 642] width 333 height 21
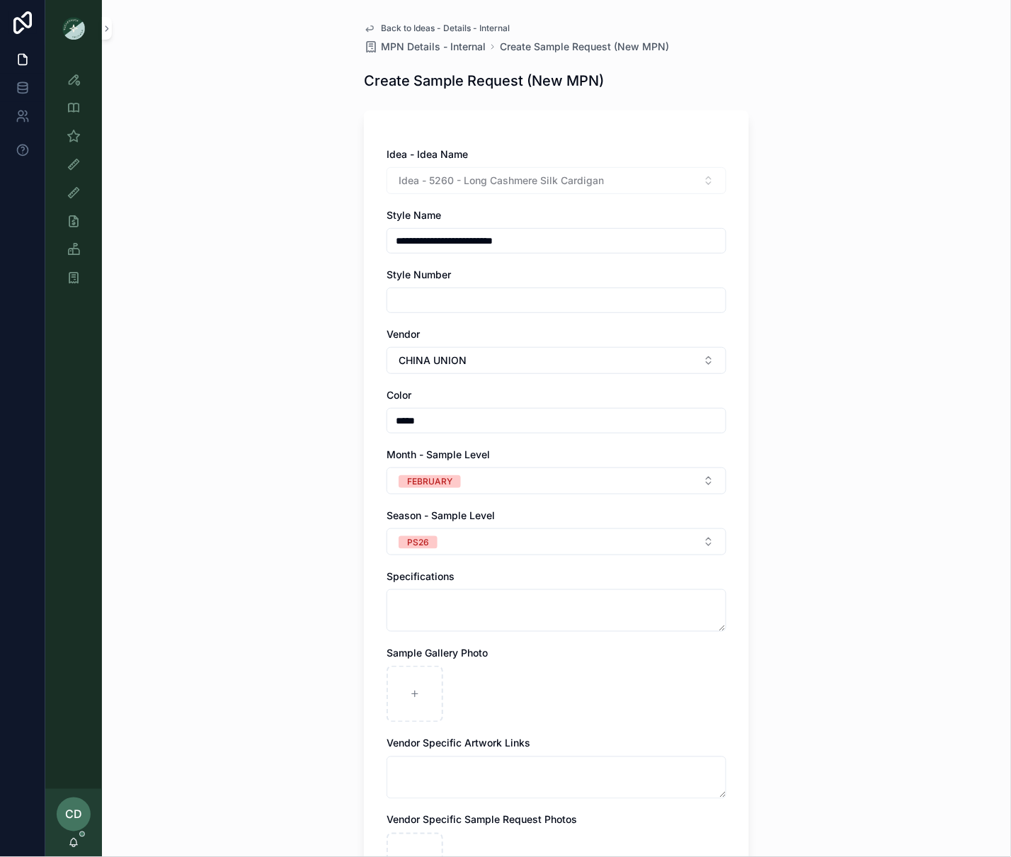
scroll to position [161, 0]
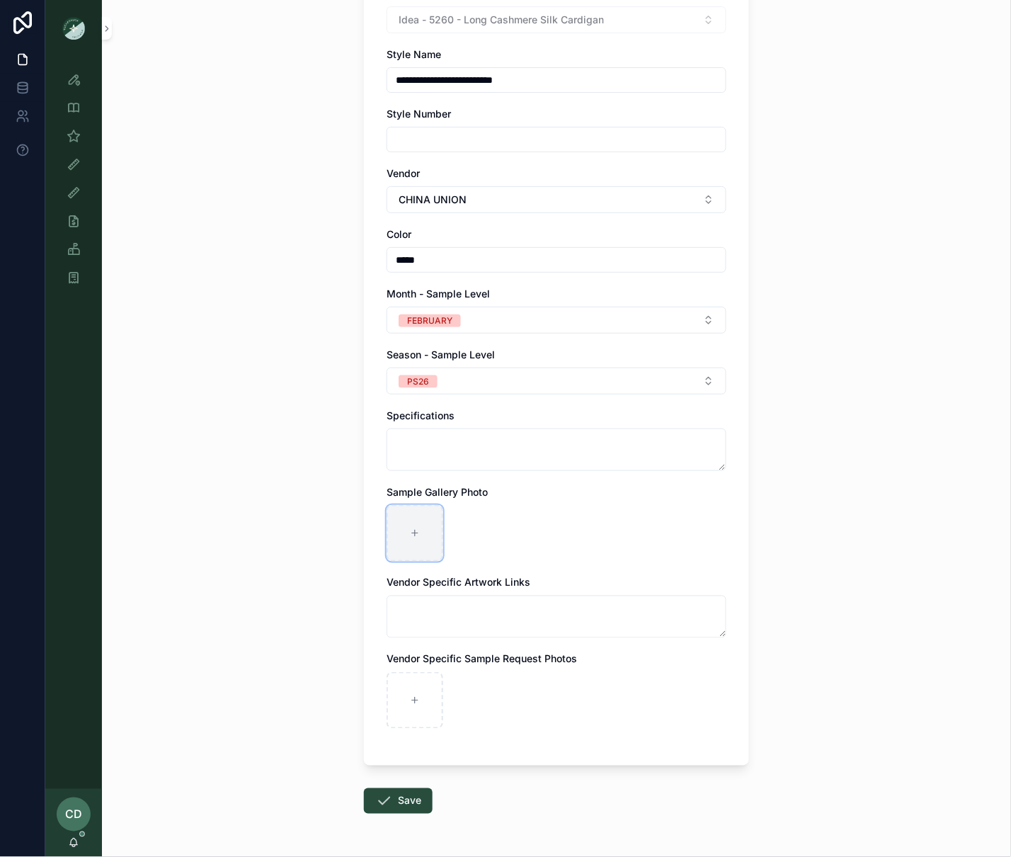
click at [415, 549] on div "scrollable content" at bounding box center [415, 533] width 57 height 57
type input "**********"
drag, startPoint x: 406, startPoint y: 801, endPoint x: 426, endPoint y: 777, distance: 31.6
click at [406, 801] on button "Save" at bounding box center [398, 800] width 69 height 25
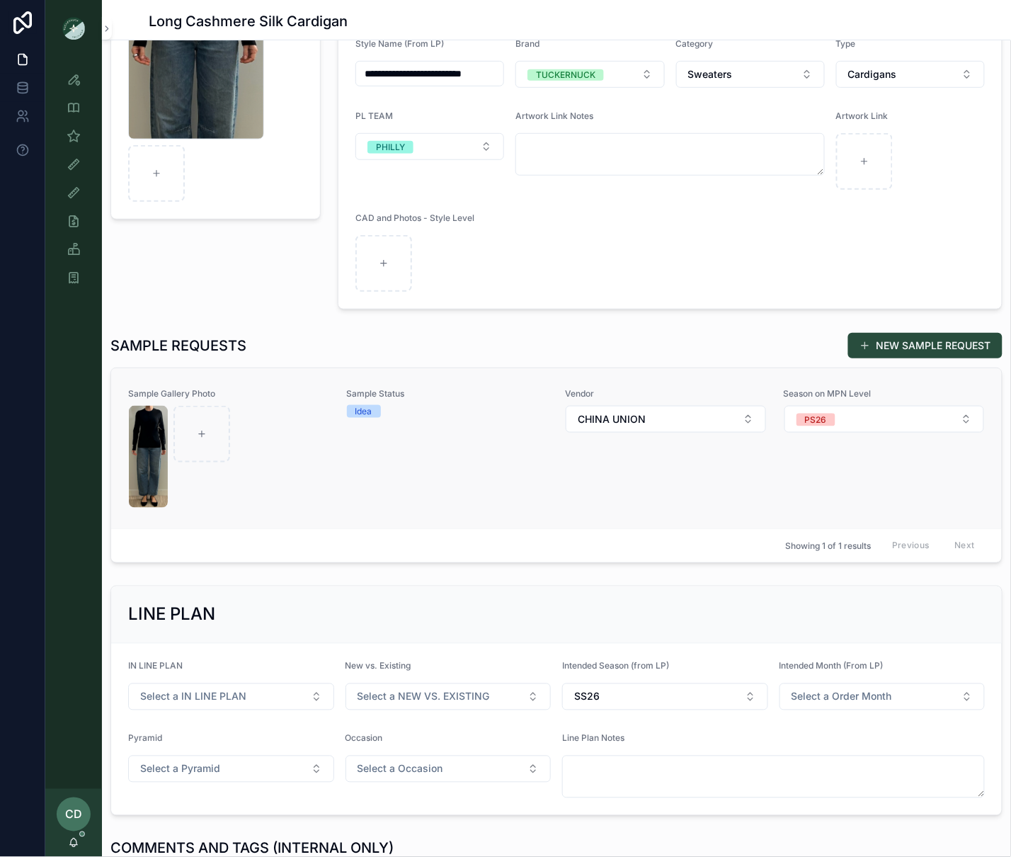
click at [481, 472] on div "Sample Status Idea" at bounding box center [448, 448] width 202 height 120
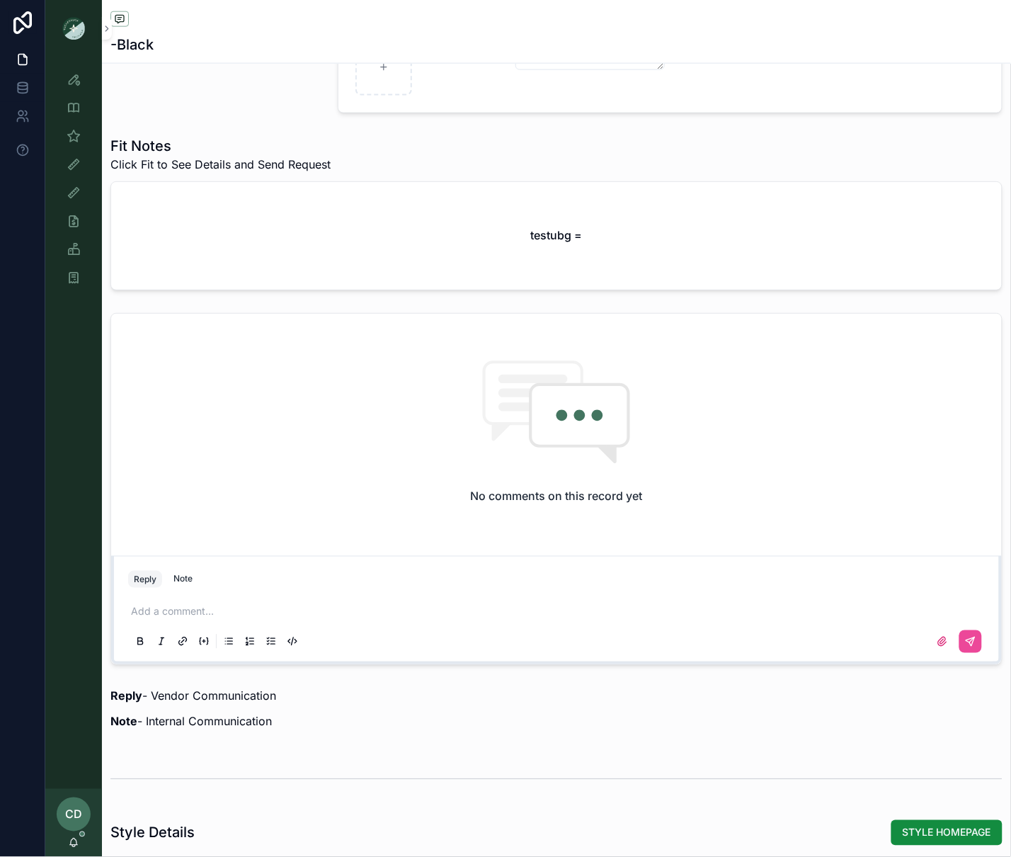
scroll to position [476, 0]
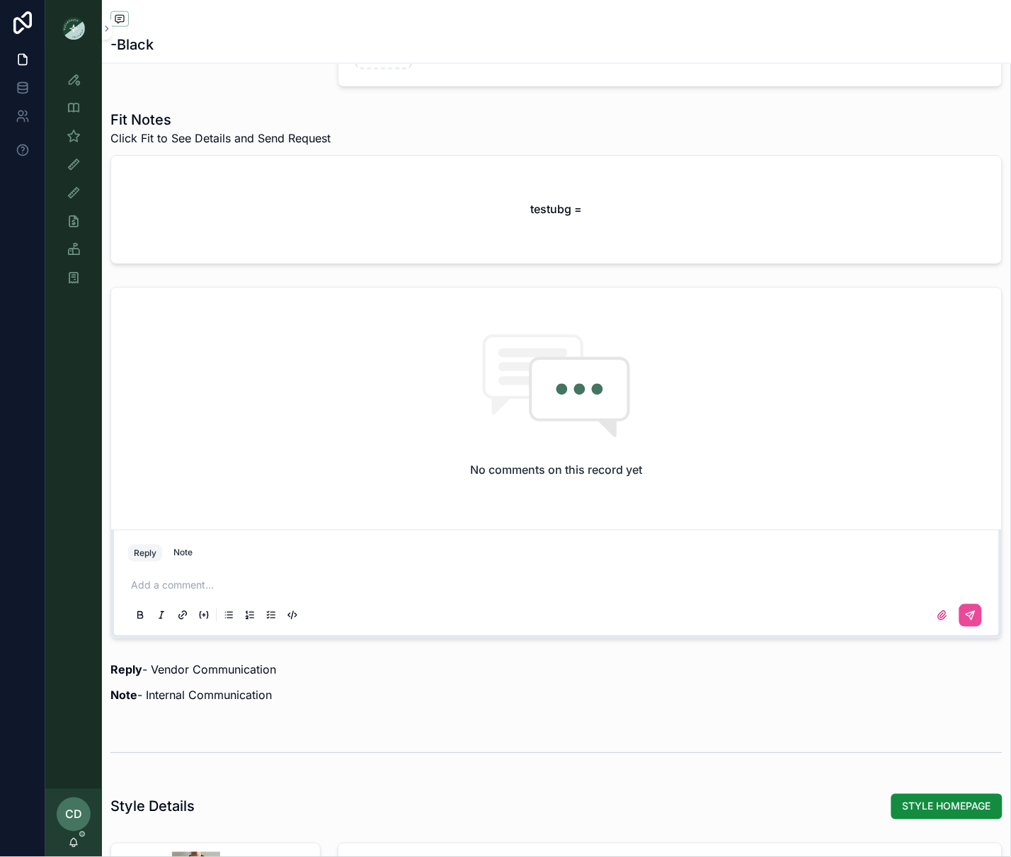
click at [239, 579] on div "Add a comment..." at bounding box center [556, 599] width 857 height 59
click at [240, 586] on p "scrollable content" at bounding box center [559, 586] width 857 height 14
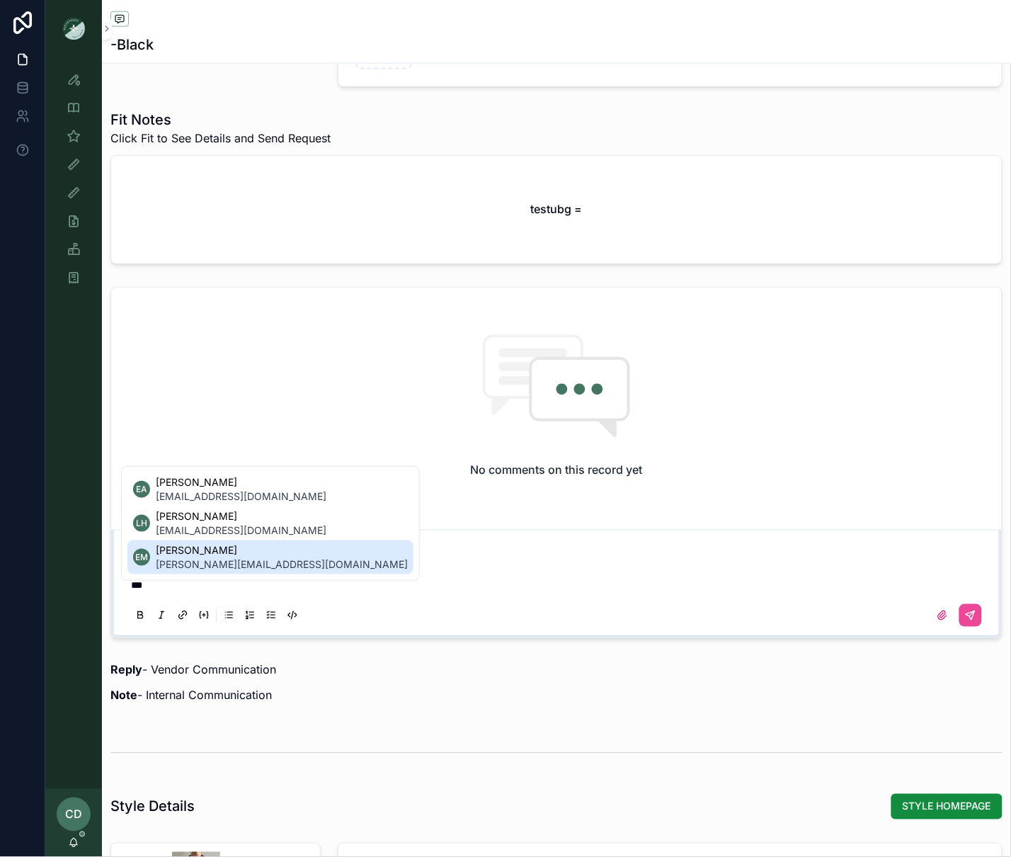
click at [243, 567] on span "[PERSON_NAME][EMAIL_ADDRESS][DOMAIN_NAME]" at bounding box center [282, 564] width 252 height 14
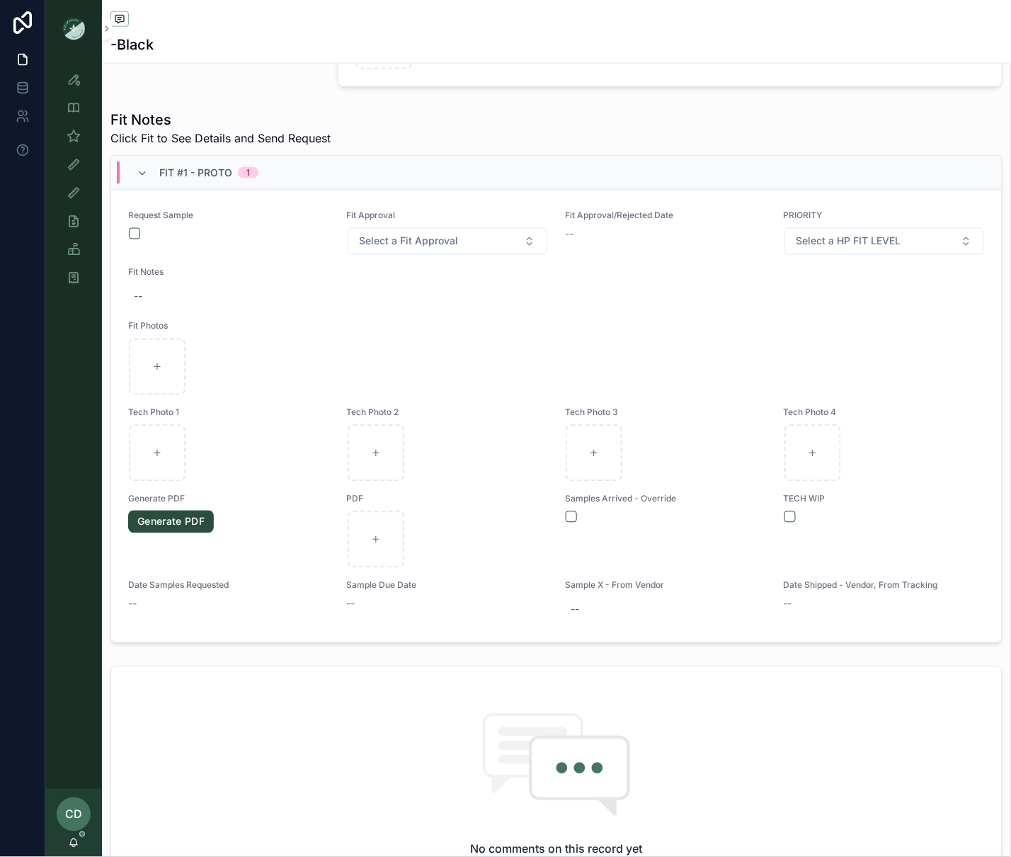
scroll to position [855, 0]
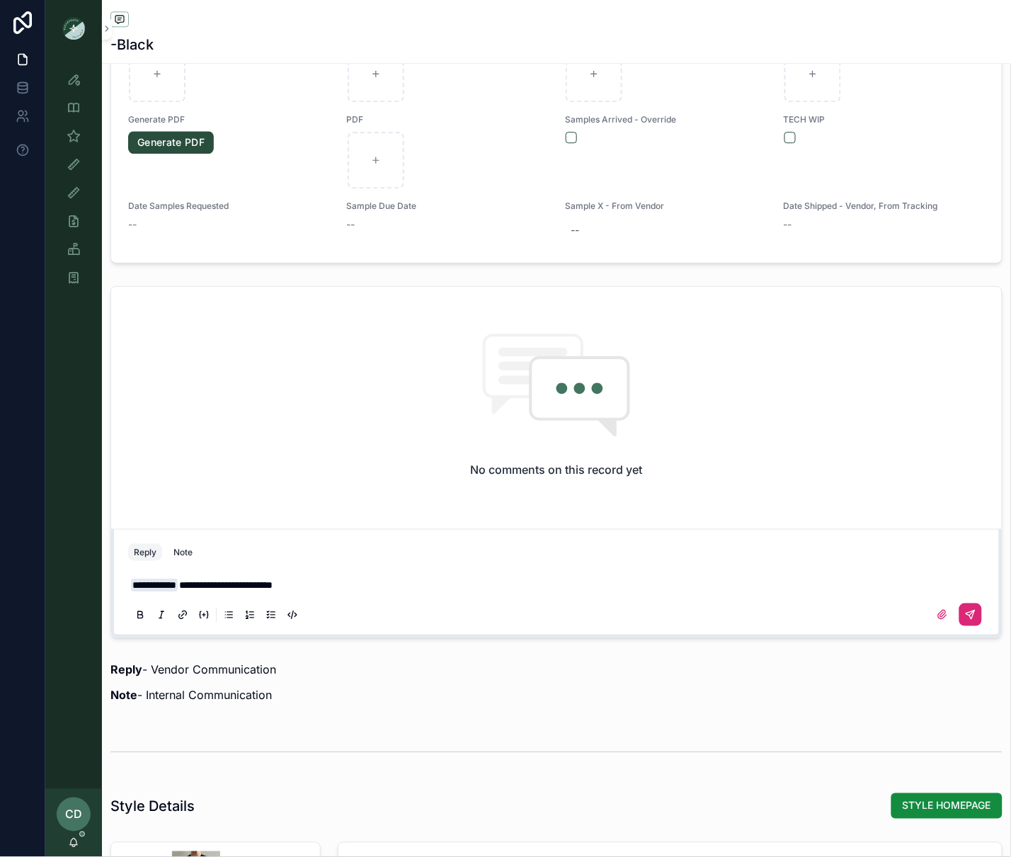
click at [974, 626] on button "scrollable content" at bounding box center [971, 614] width 23 height 23
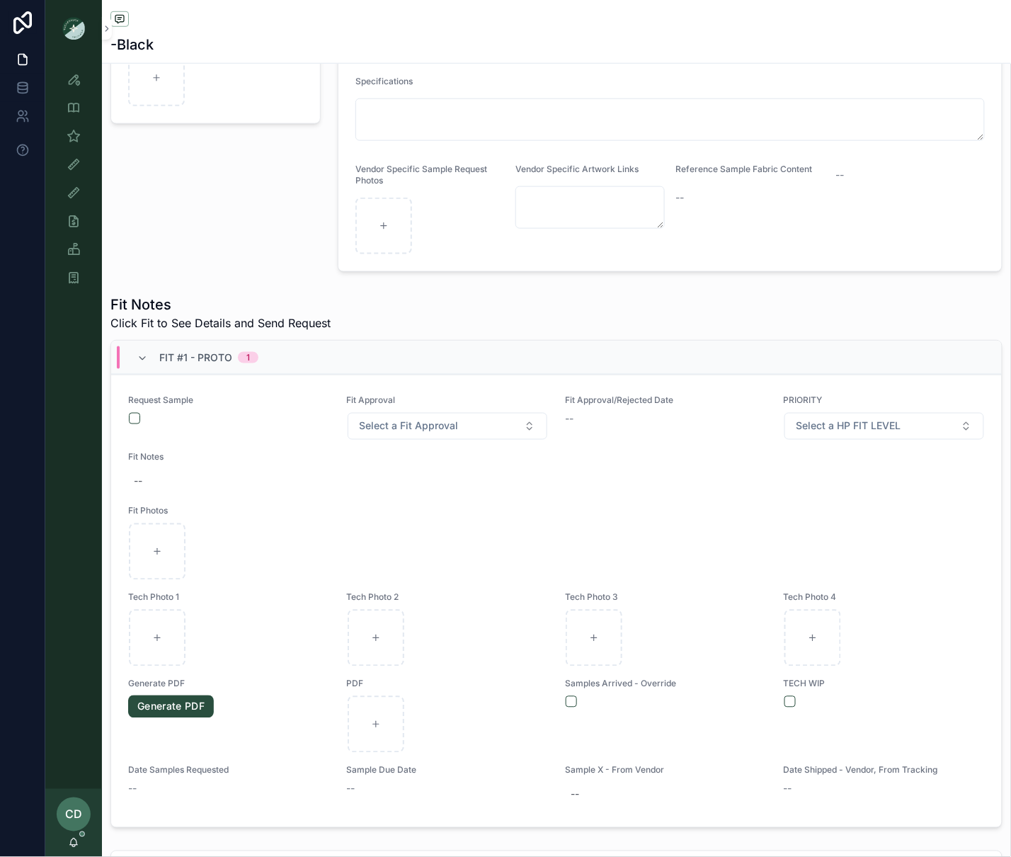
scroll to position [288, 0]
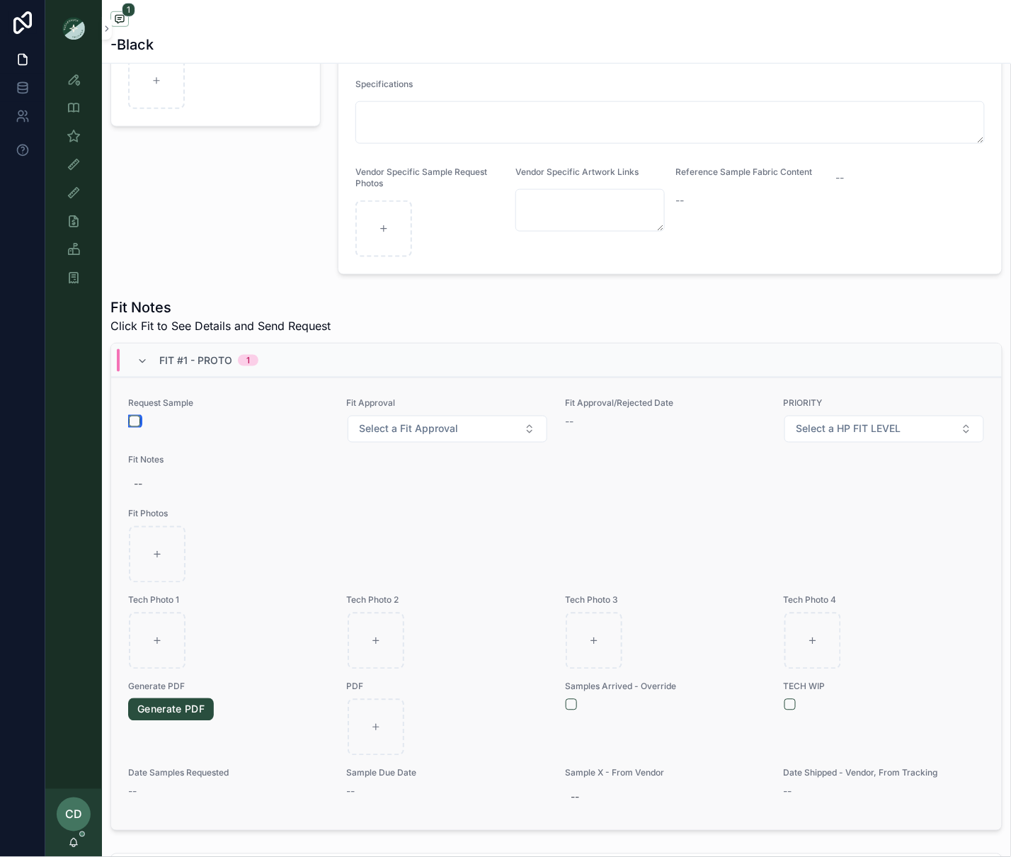
click at [135, 422] on button "scrollable content" at bounding box center [134, 421] width 11 height 11
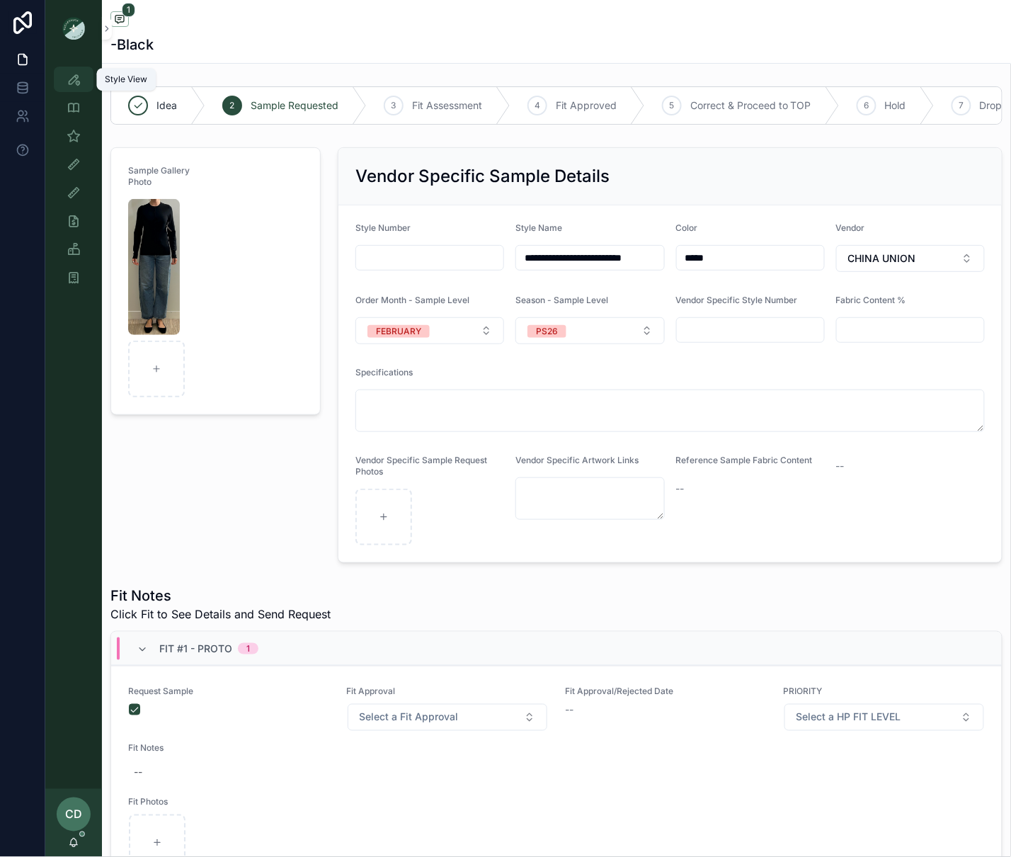
click at [78, 79] on icon "scrollable content" at bounding box center [74, 79] width 14 height 14
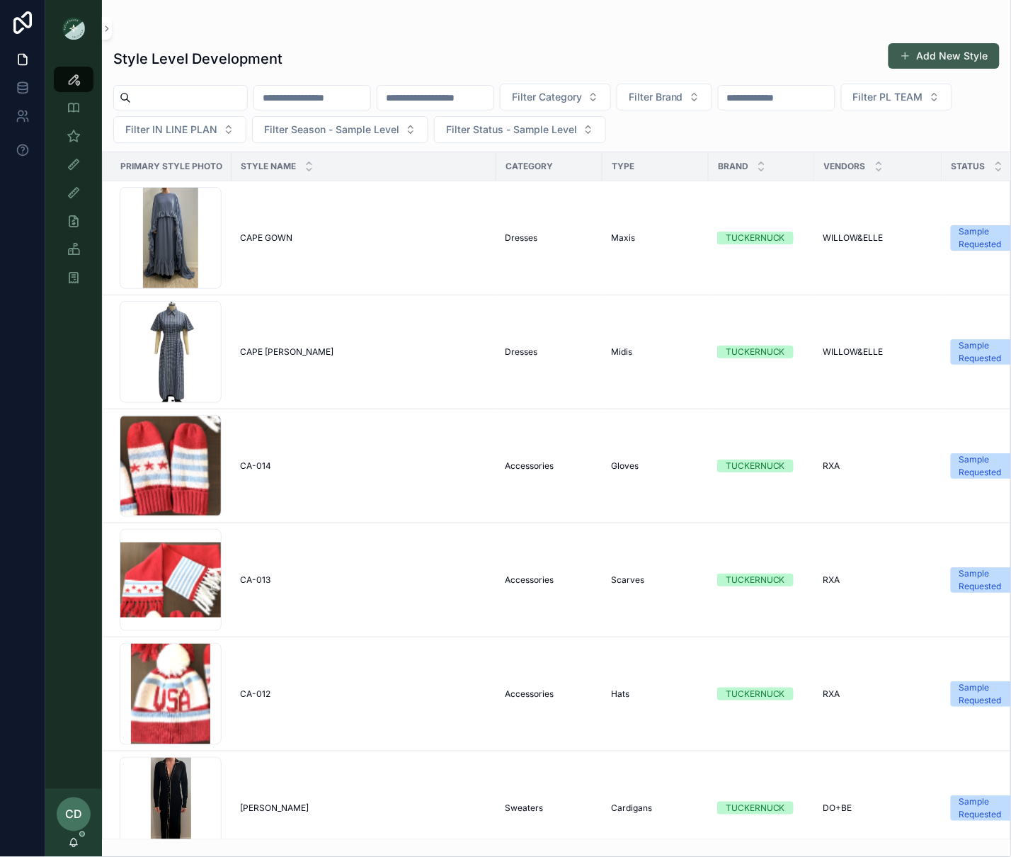
click at [921, 64] on button "Add New Style" at bounding box center [944, 55] width 111 height 25
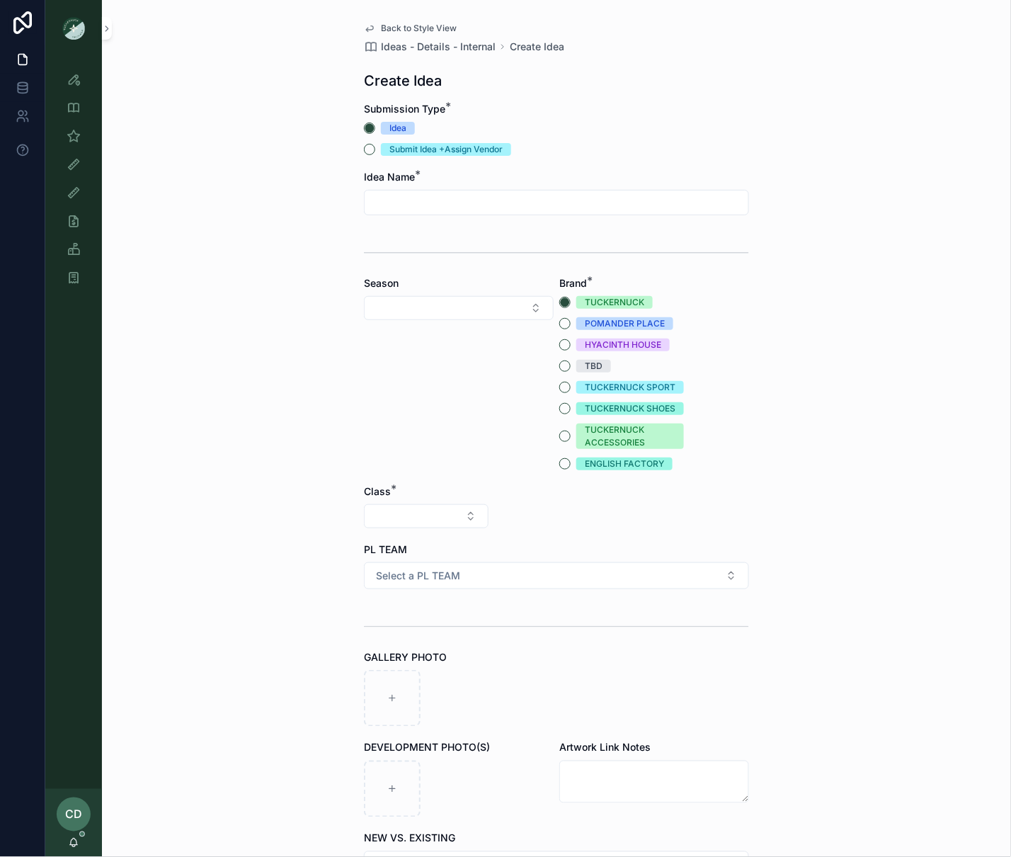
click at [479, 202] on input "scrollable content" at bounding box center [557, 203] width 384 height 20
type input "**********"
click at [80, 74] on icon "scrollable content" at bounding box center [74, 79] width 14 height 14
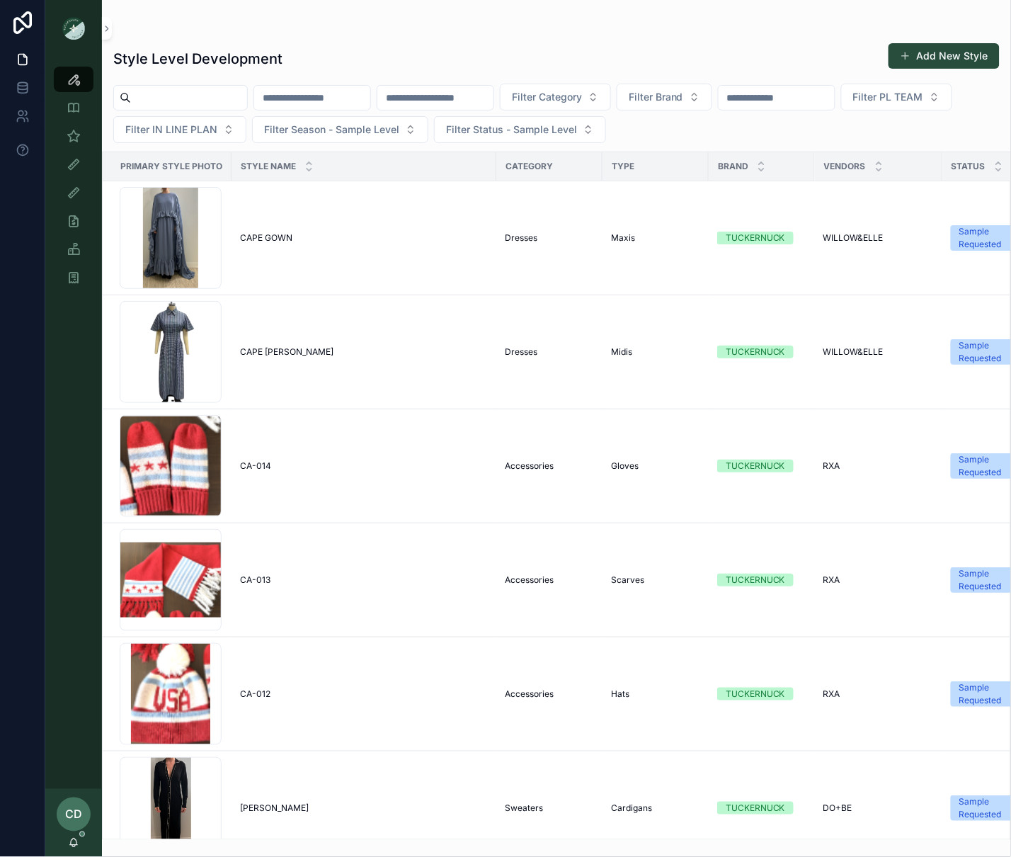
click at [344, 100] on input "scrollable content" at bounding box center [312, 98] width 116 height 20
click at [458, 98] on input "scrollable content" at bounding box center [435, 98] width 116 height 20
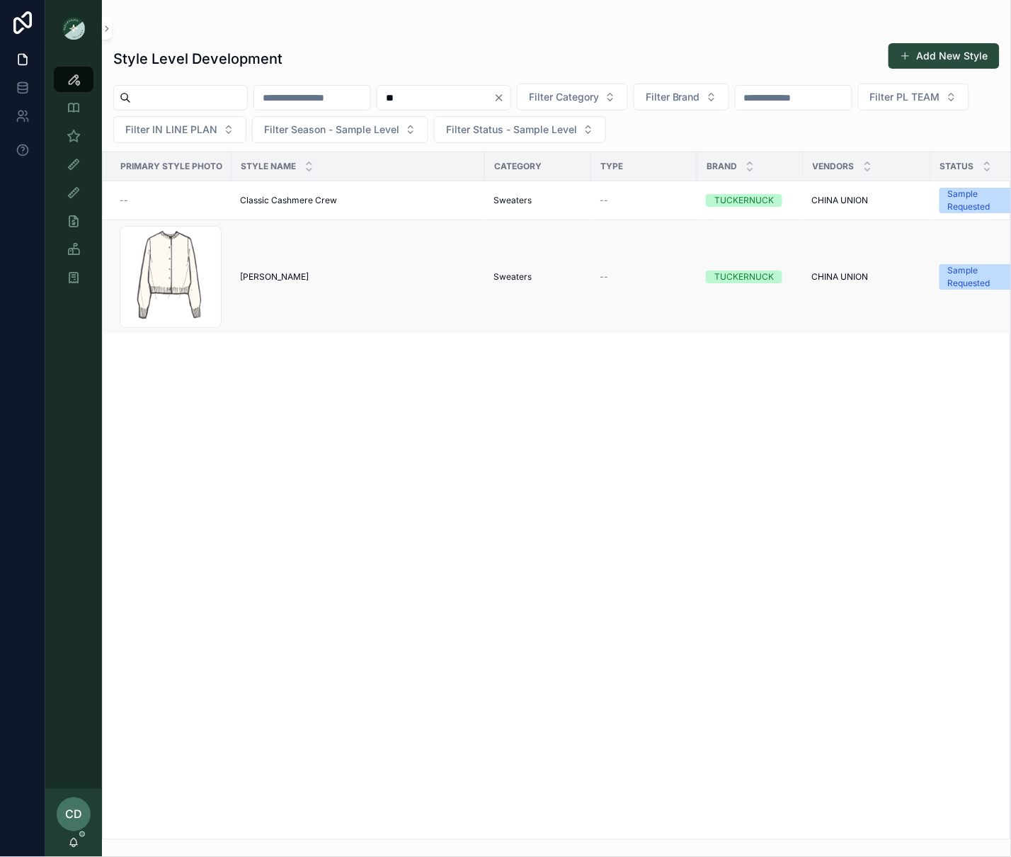
type input "**"
click at [250, 279] on span "[PERSON_NAME]" at bounding box center [274, 276] width 69 height 11
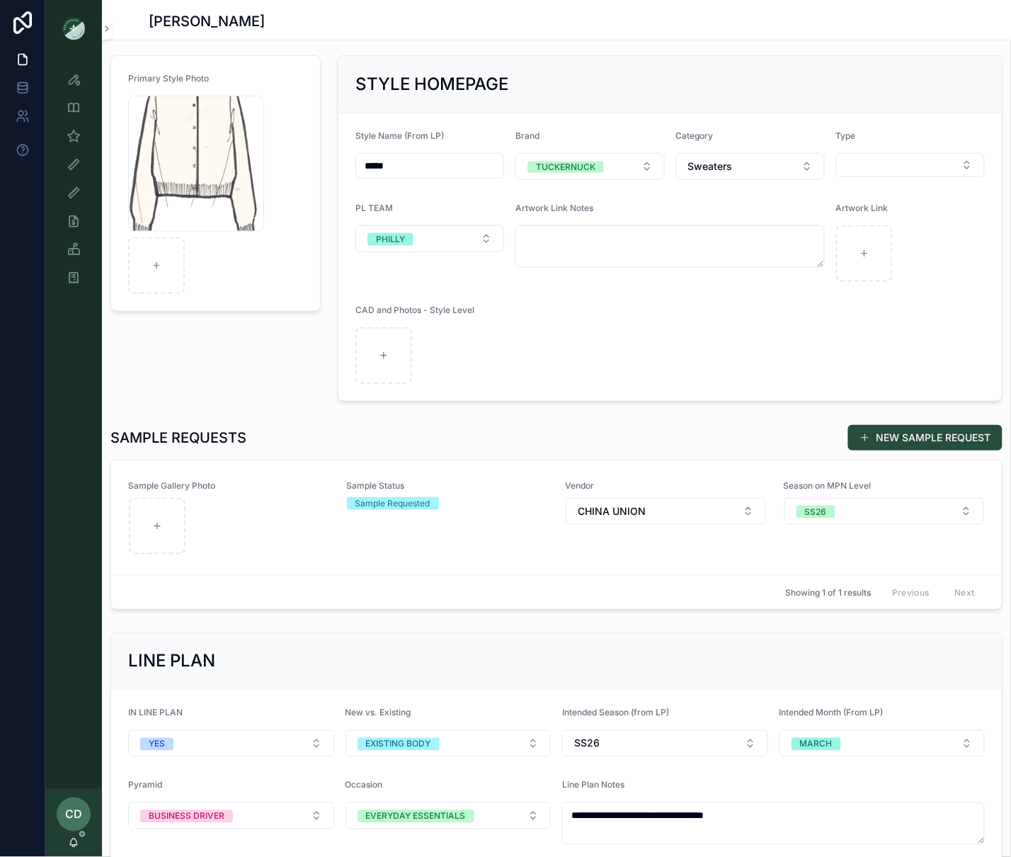
scroll to position [69, 0]
click at [333, 529] on div "Sample Gallery Photo Sample Status Sample Requested Vendor CHINA UNION Season o…" at bounding box center [556, 516] width 857 height 75
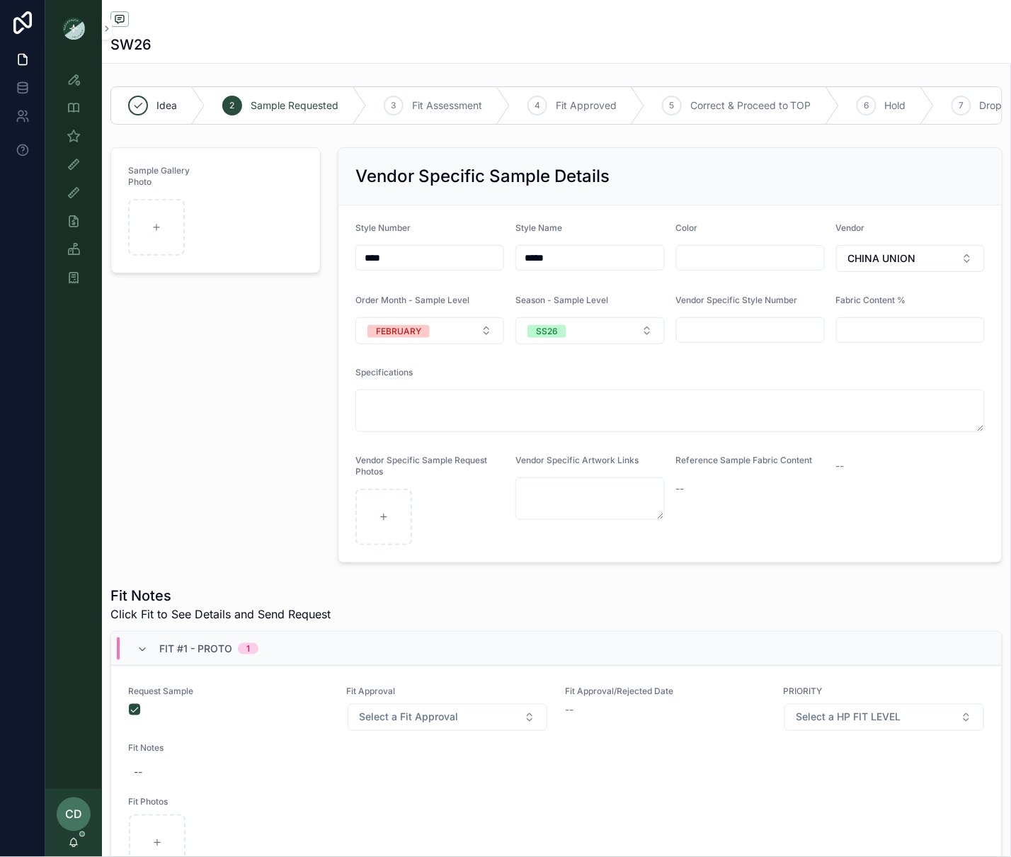
click at [758, 260] on input "scrollable content" at bounding box center [750, 258] width 147 height 20
type input "*****"
click at [193, 375] on div "Sample Gallery Photo" at bounding box center [215, 355] width 227 height 427
drag, startPoint x: 525, startPoint y: 262, endPoint x: 550, endPoint y: 258, distance: 25.1
click at [526, 262] on input "*****" at bounding box center [589, 258] width 147 height 20
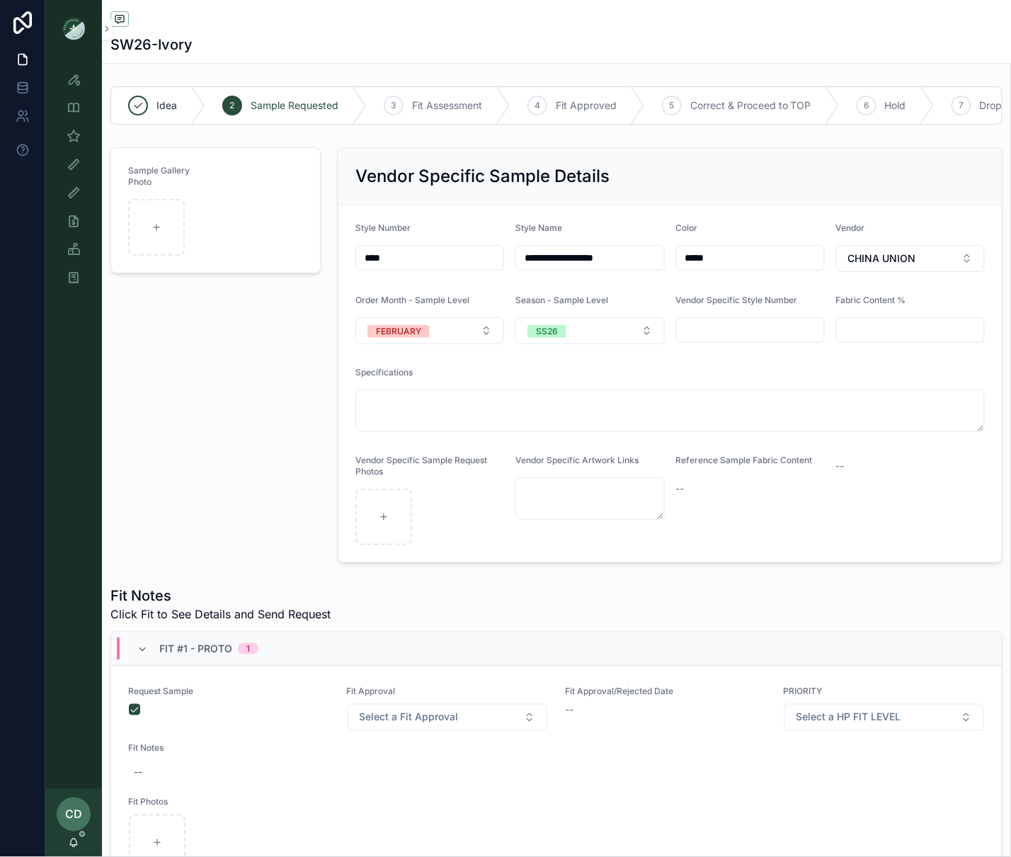
type input "**********"
click at [185, 469] on div "Sample Gallery Photo" at bounding box center [215, 355] width 227 height 427
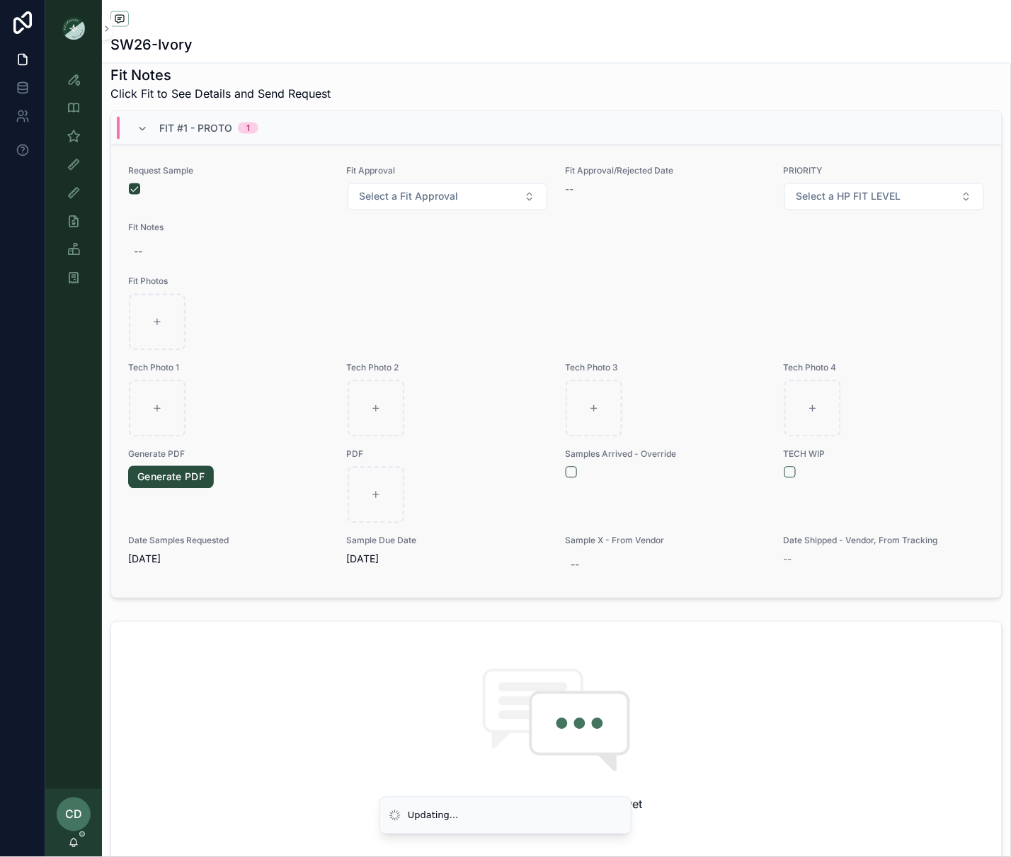
scroll to position [870, 0]
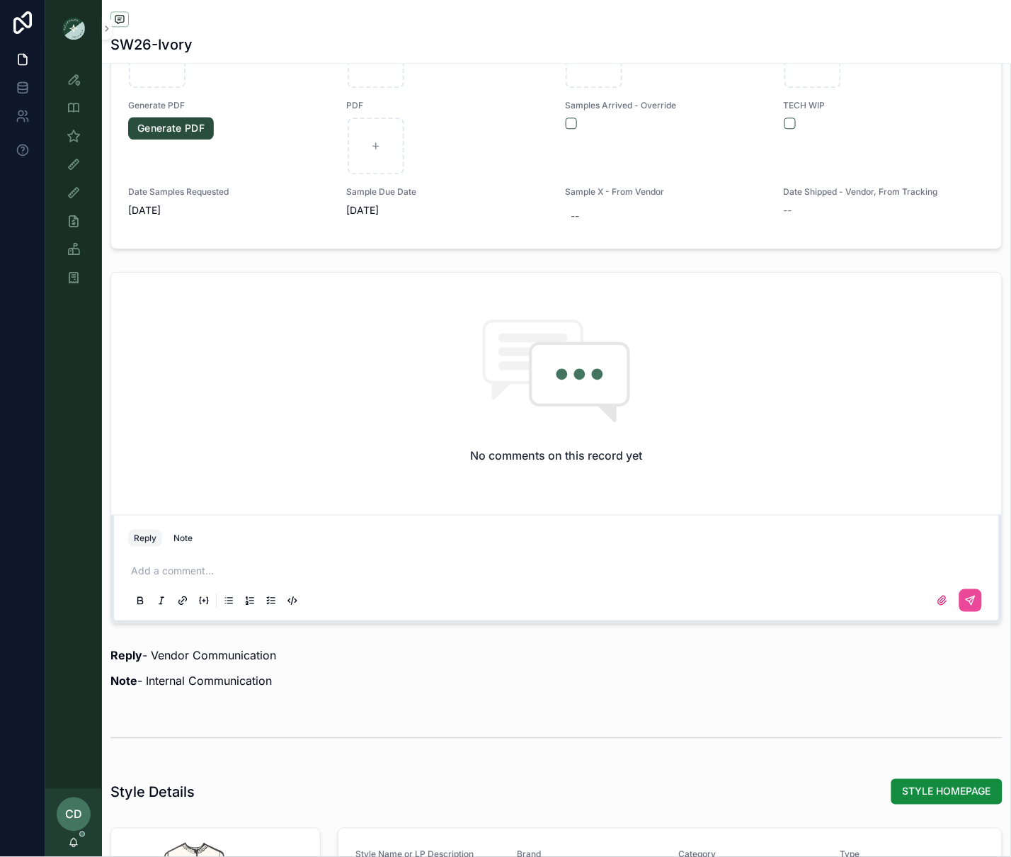
click at [203, 574] on p "scrollable content" at bounding box center [559, 571] width 857 height 14
click at [977, 596] on button "scrollable content" at bounding box center [971, 600] width 23 height 23
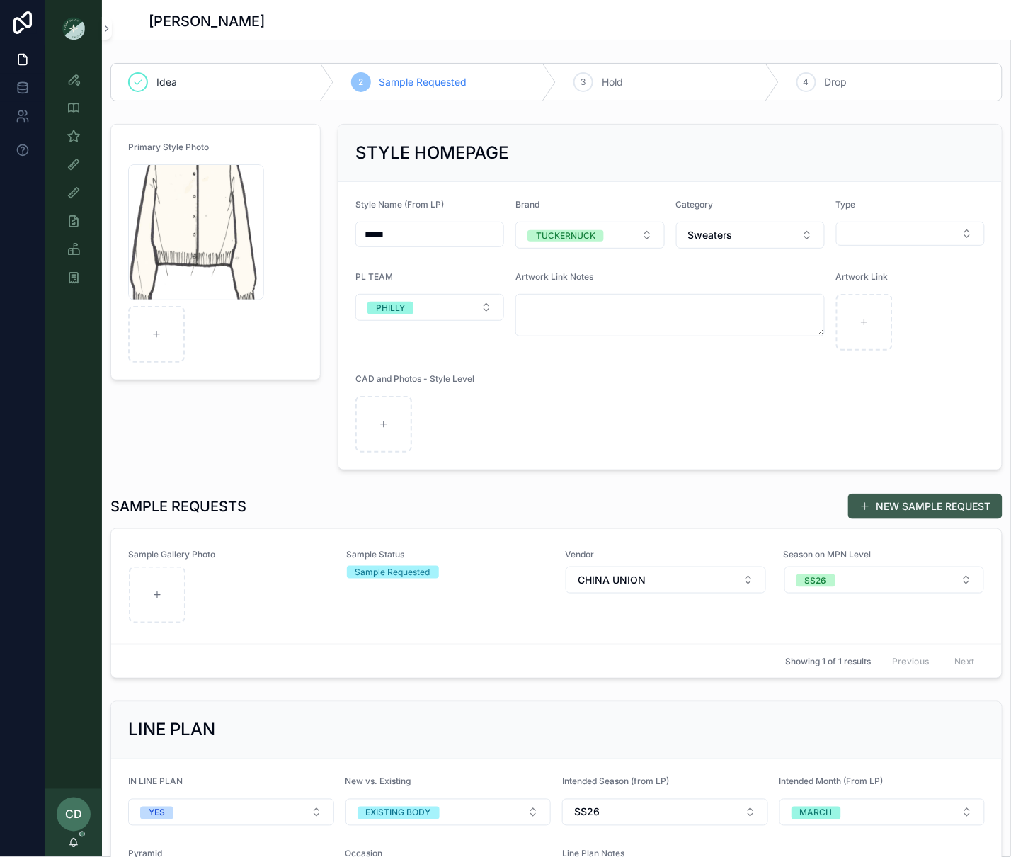
click at [928, 518] on button "NEW SAMPLE REQUEST" at bounding box center [925, 506] width 154 height 25
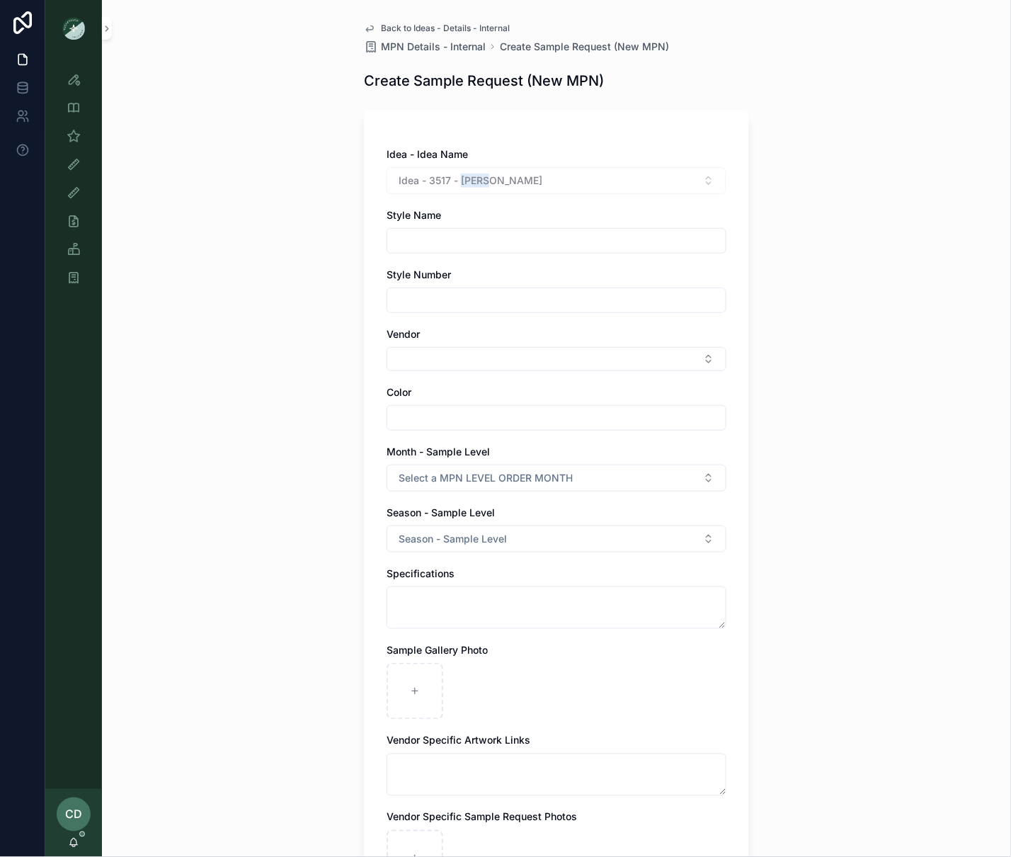
drag, startPoint x: 488, startPoint y: 187, endPoint x: 463, endPoint y: 188, distance: 24.8
click at [463, 188] on div "Idea - 3517 - [PERSON_NAME]" at bounding box center [557, 180] width 340 height 27
copy span "[PERSON_NAME]"
click at [433, 237] on input "scrollable content" at bounding box center [556, 241] width 338 height 20
paste input "*****"
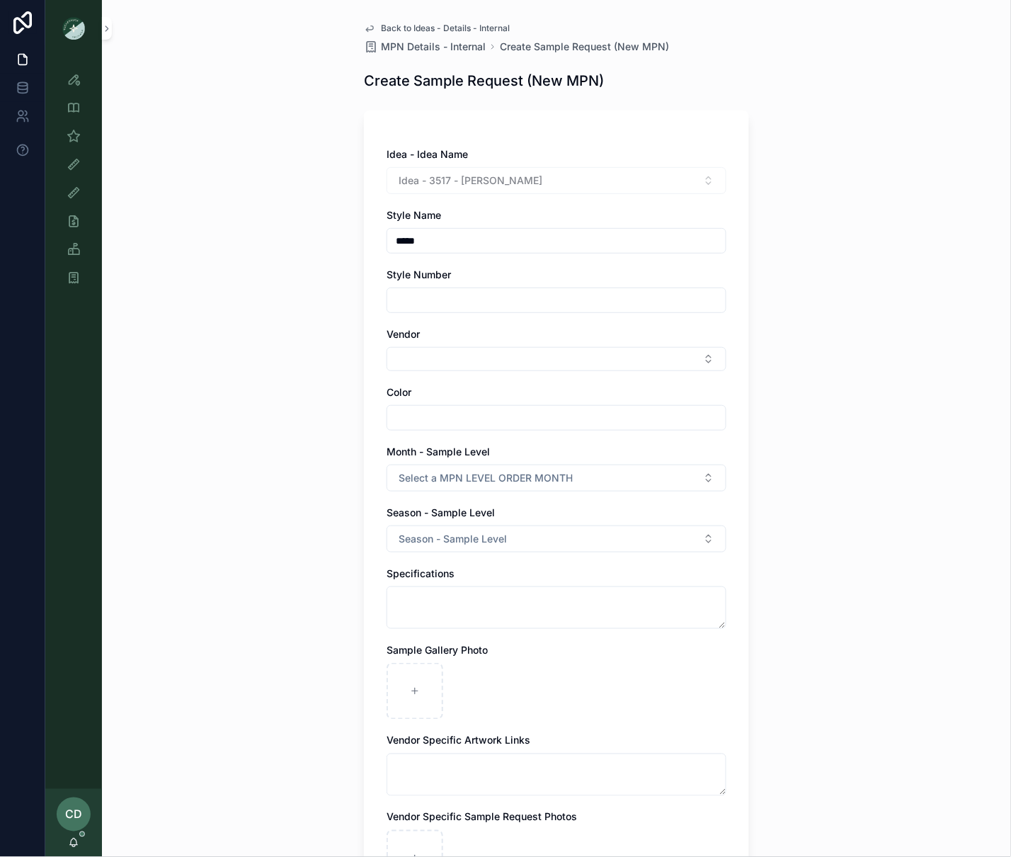
type input "*****"
click at [432, 302] on input "scrollable content" at bounding box center [556, 300] width 338 height 20
type input "****"
click at [432, 355] on button "Select Button" at bounding box center [557, 359] width 340 height 24
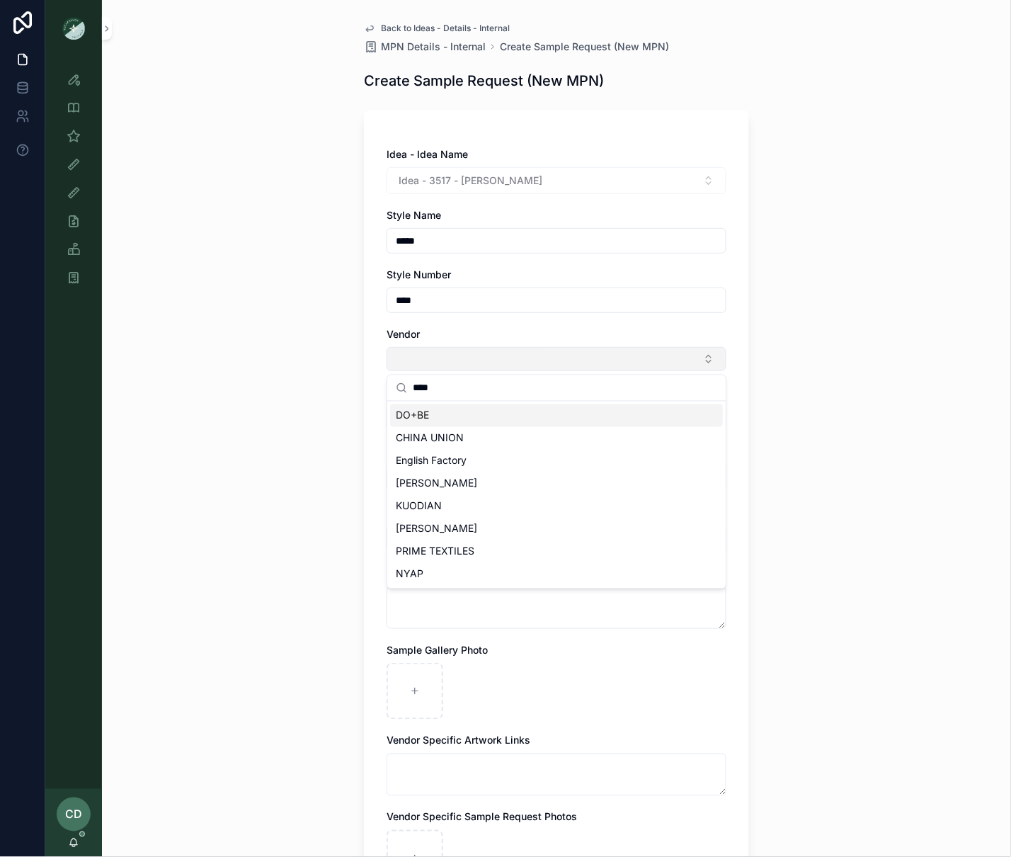
type input "*****"
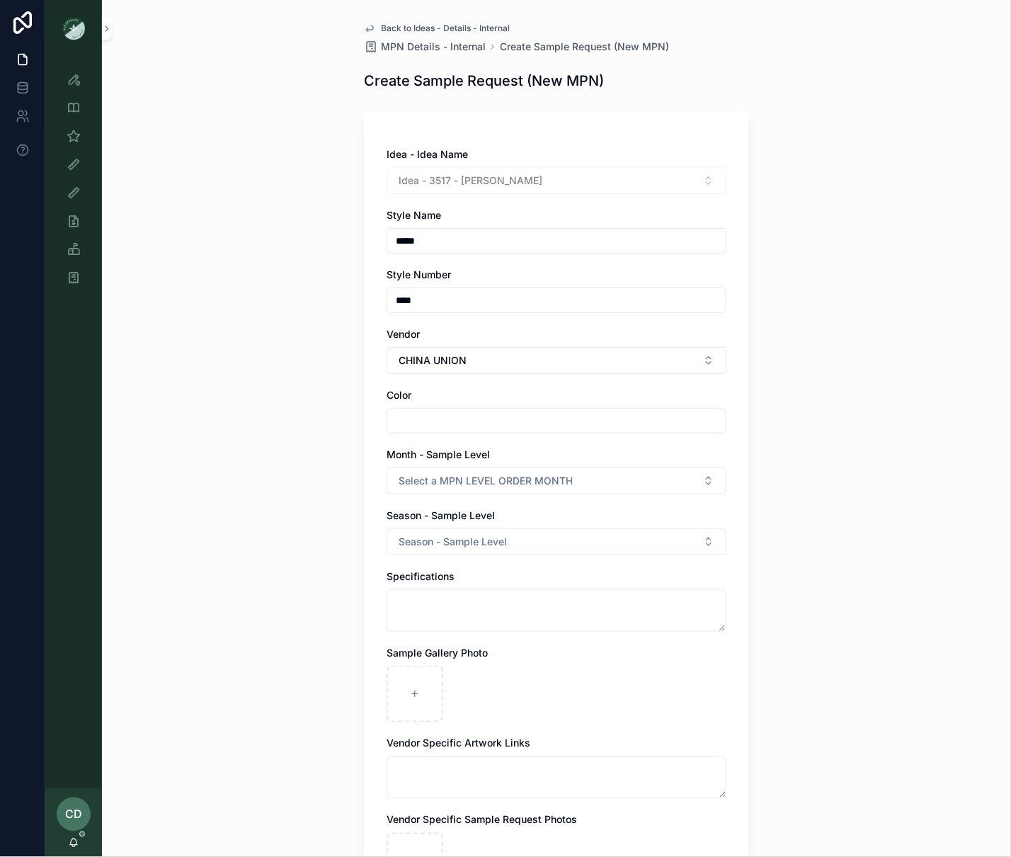
click at [426, 416] on input "scrollable content" at bounding box center [556, 421] width 338 height 20
type input "**********"
click at [494, 496] on div "**********" at bounding box center [557, 525] width 340 height 756
click at [498, 485] on span "Select a MPN LEVEL ORDER MONTH" at bounding box center [486, 481] width 174 height 14
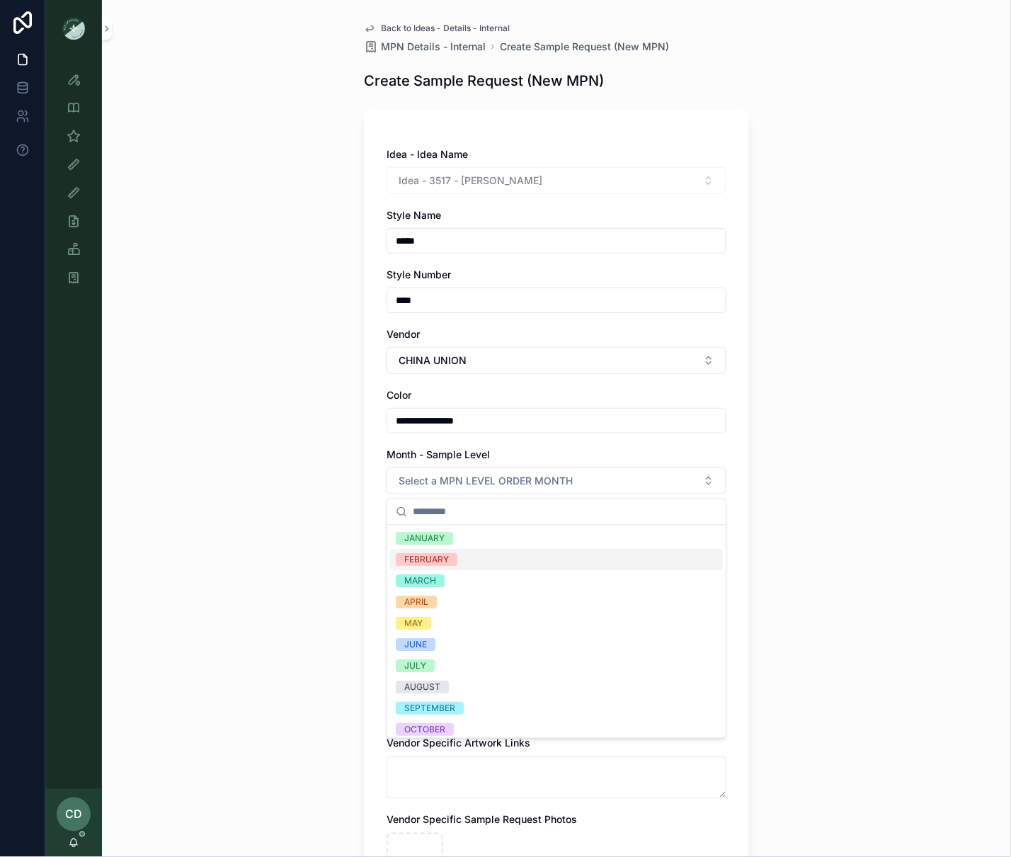
click at [466, 562] on div "FEBRUARY" at bounding box center [556, 560] width 333 height 21
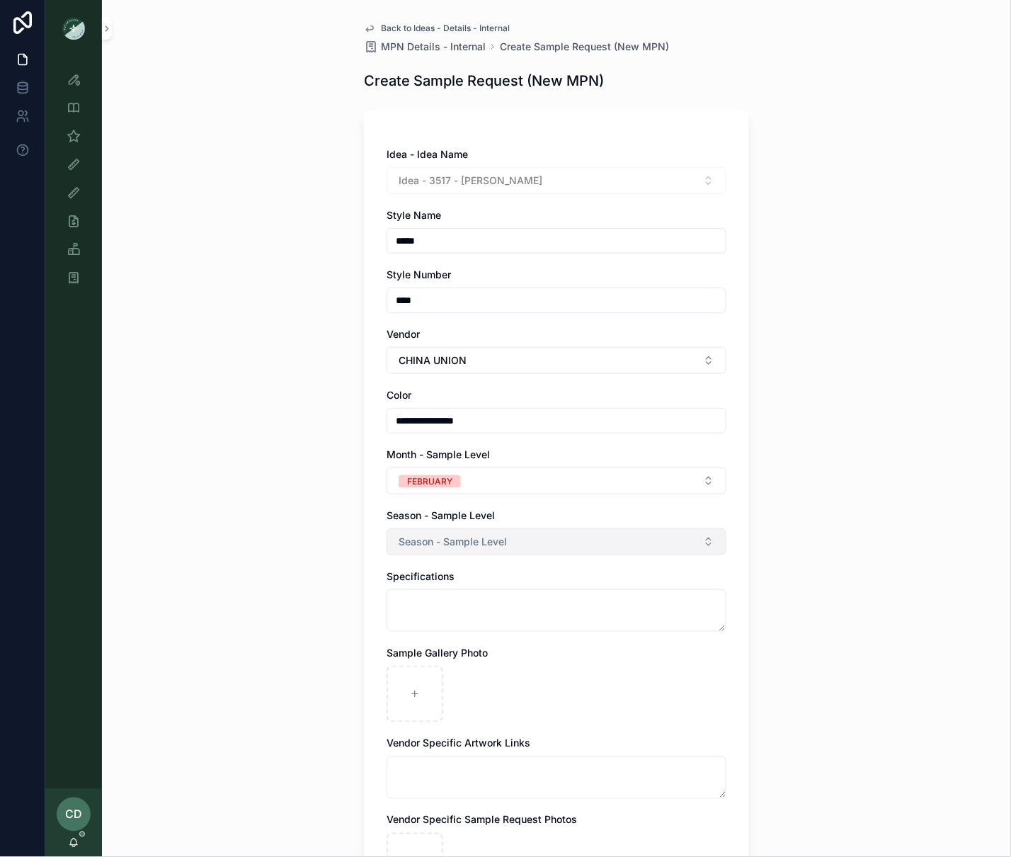
click at [644, 539] on button "Season - Sample Level" at bounding box center [557, 541] width 340 height 27
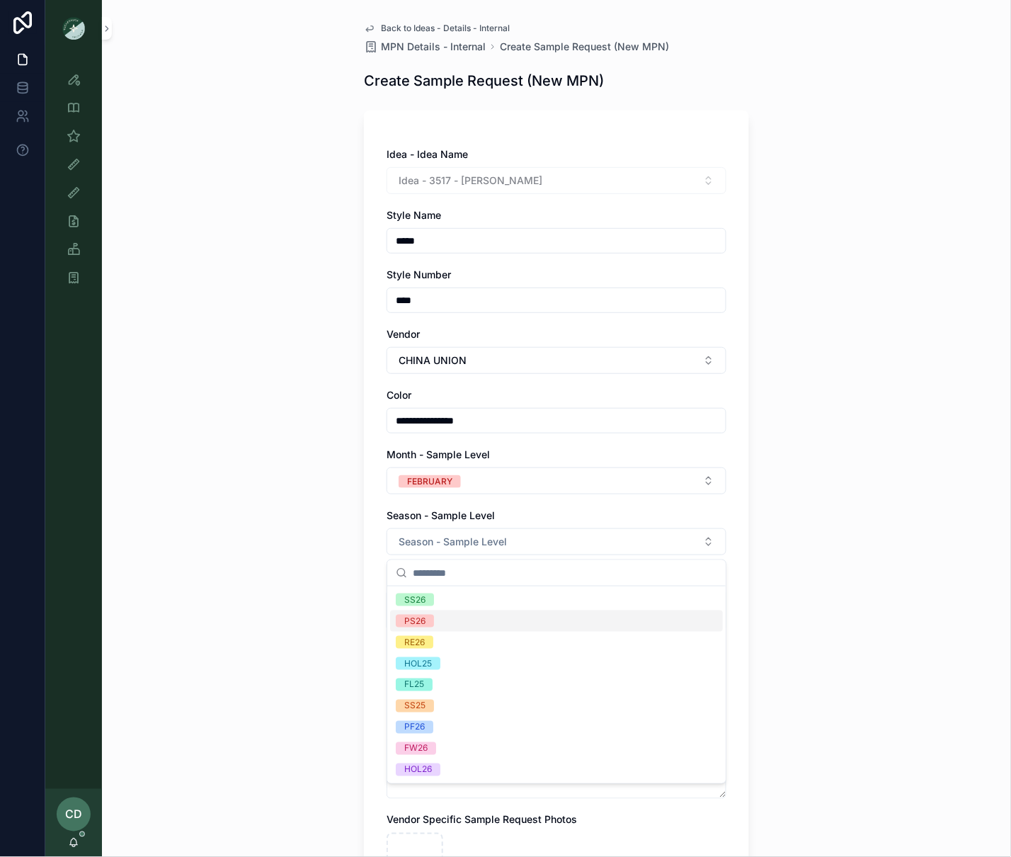
click at [479, 626] on div "PS26" at bounding box center [556, 620] width 333 height 21
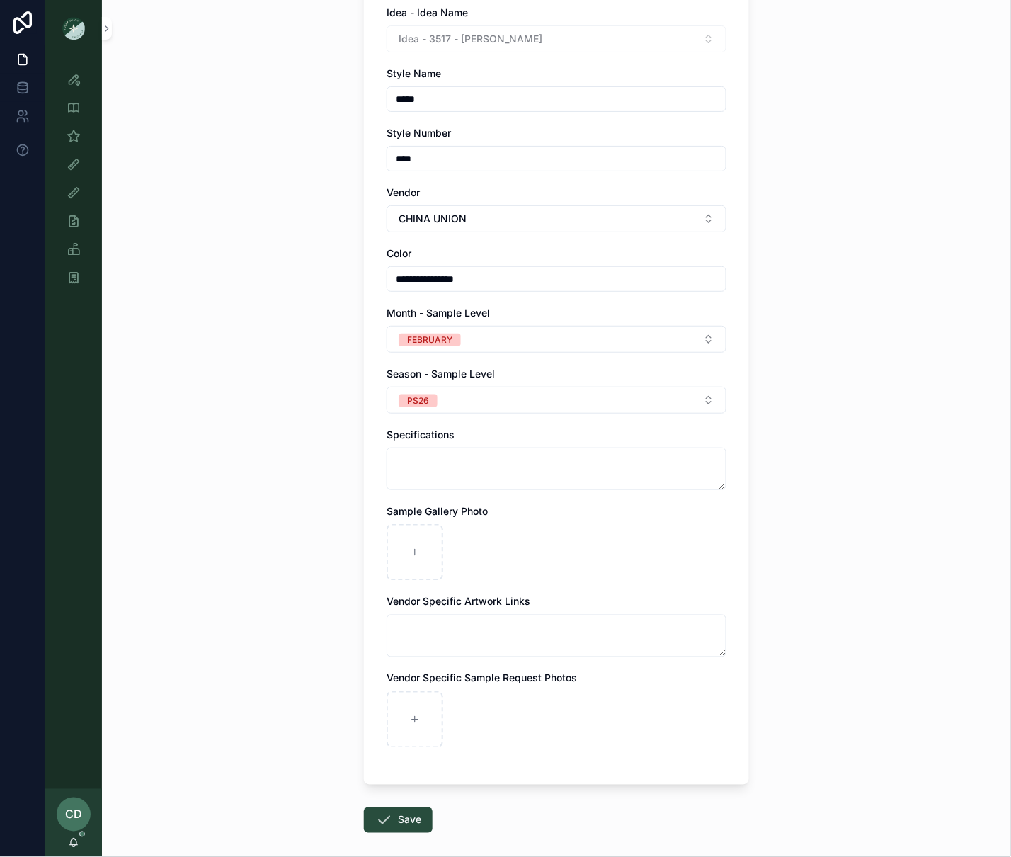
scroll to position [210, 0]
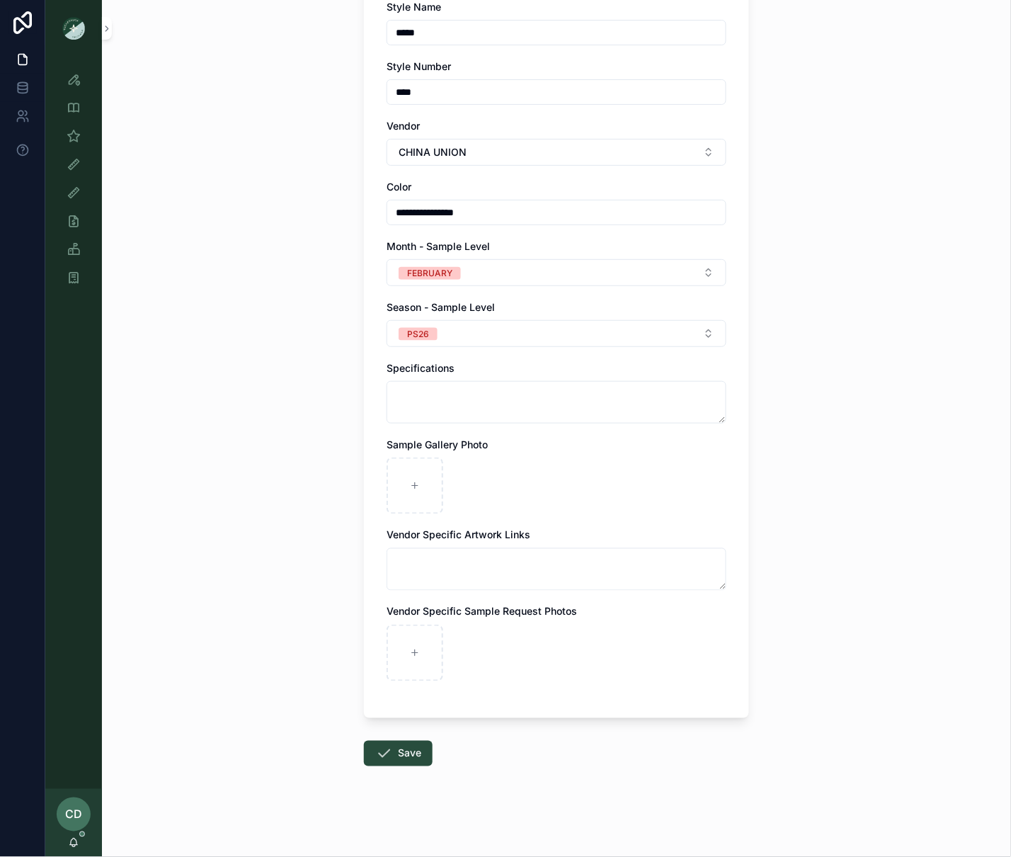
click at [433, 514] on div "**********" at bounding box center [557, 317] width 340 height 756
click at [432, 512] on div "scrollable content" at bounding box center [415, 485] width 57 height 57
click at [421, 746] on button "Save" at bounding box center [398, 753] width 69 height 25
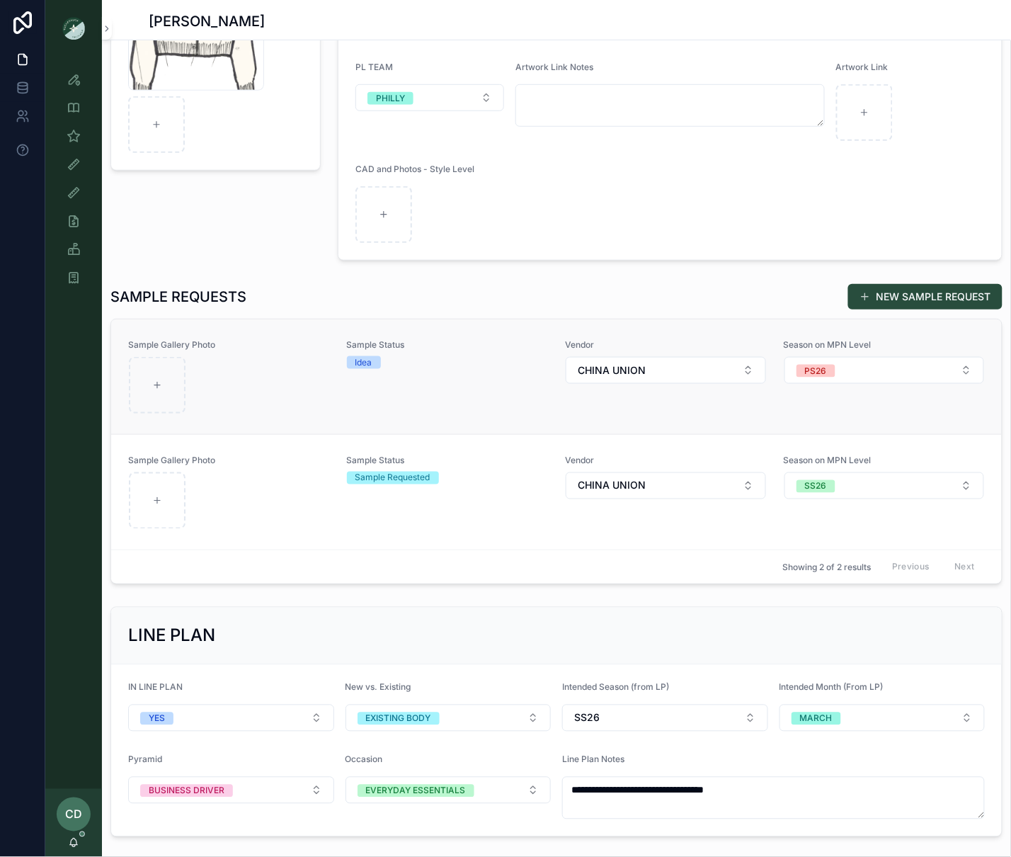
click at [273, 389] on div "scrollable content" at bounding box center [229, 385] width 200 height 57
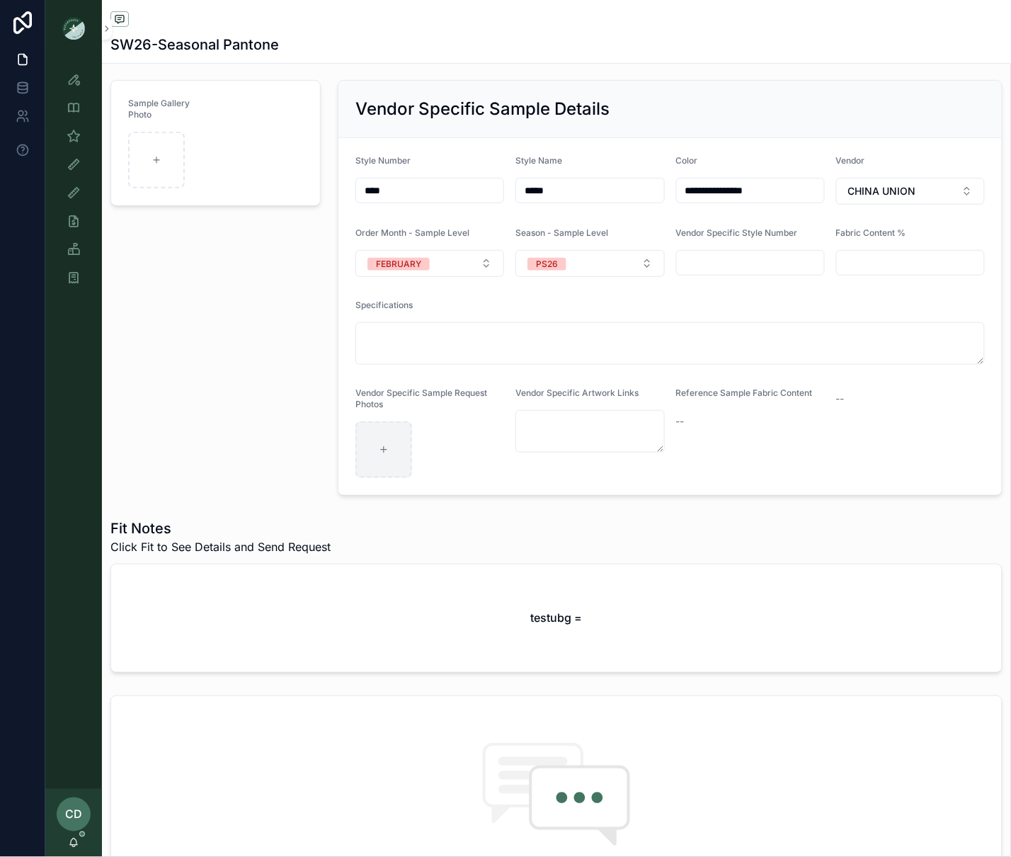
scroll to position [100, 0]
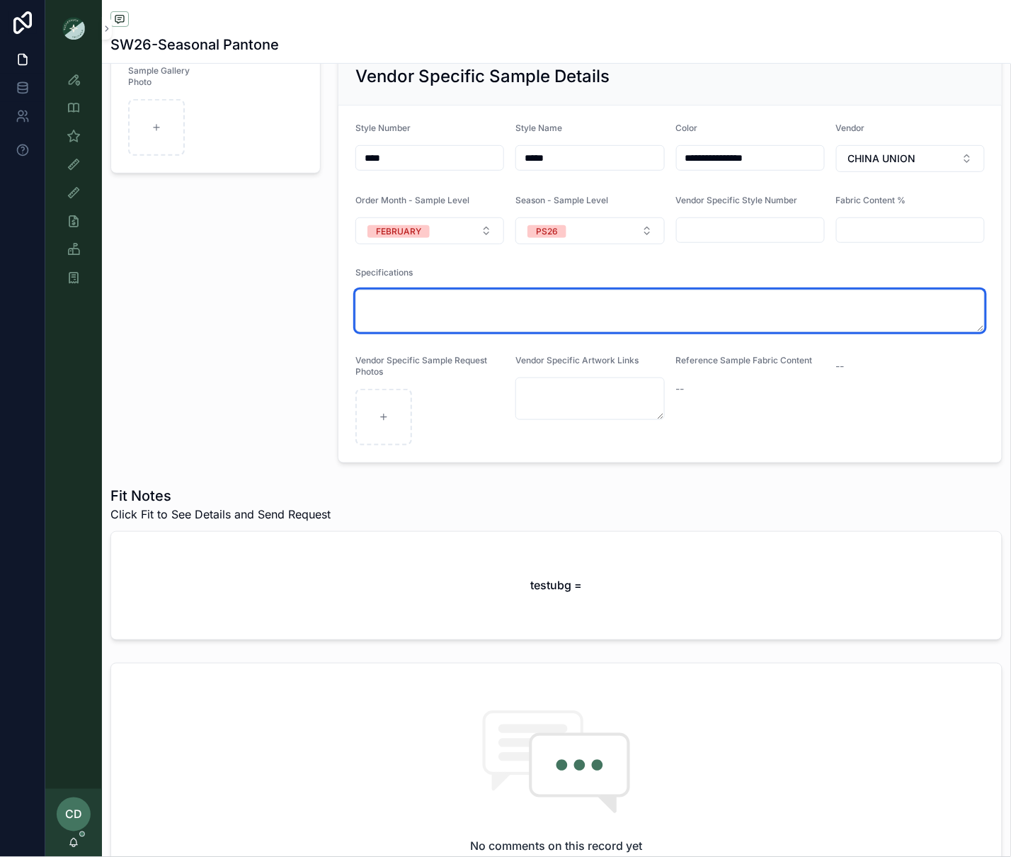
click at [392, 314] on textarea "scrollable content" at bounding box center [670, 311] width 630 height 42
type textarea "*"
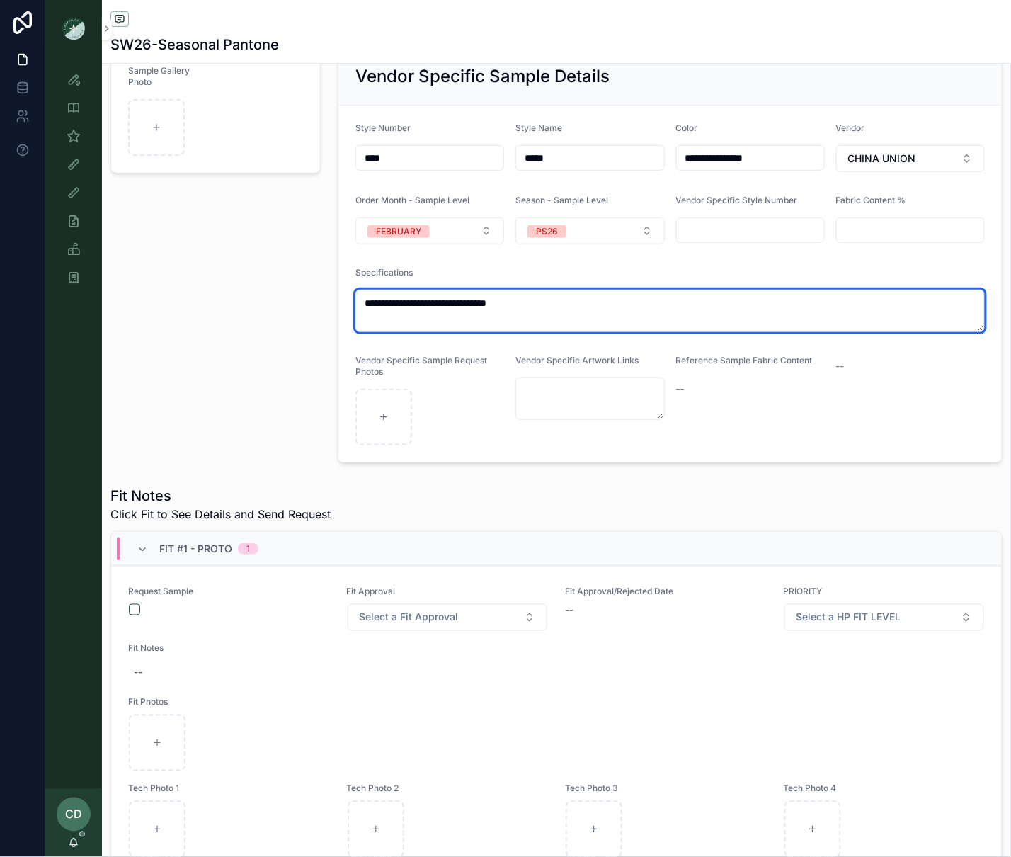
type textarea "**********"
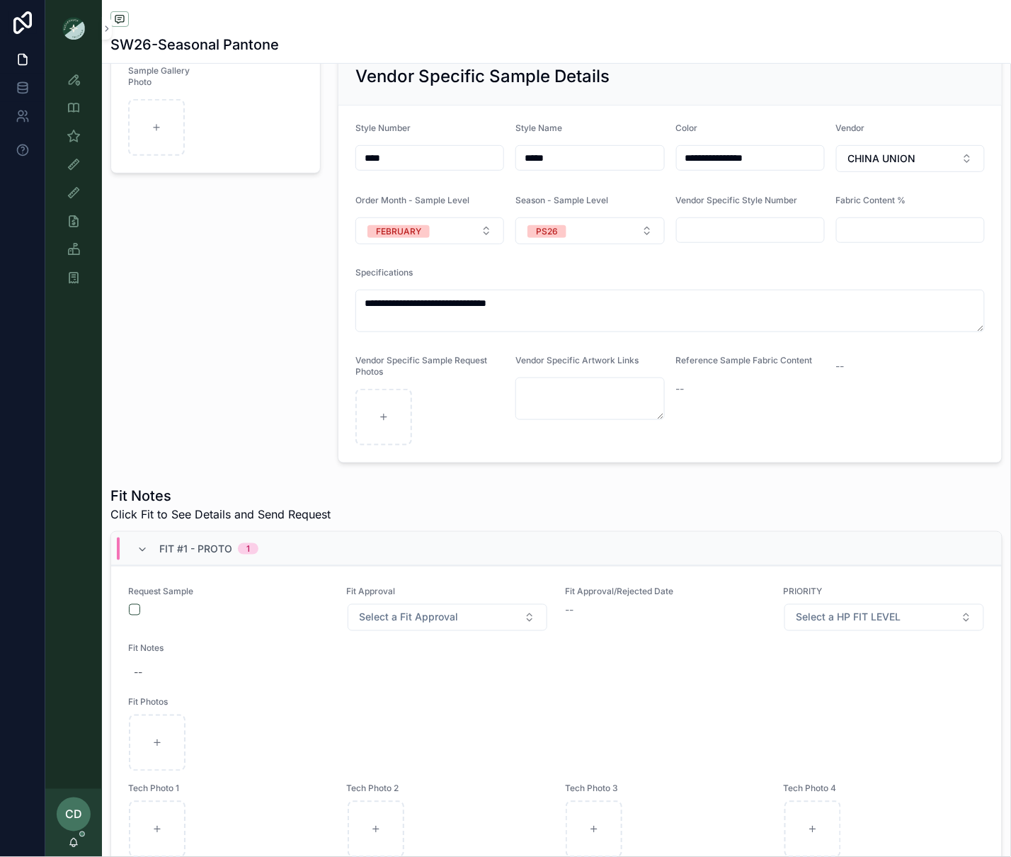
drag, startPoint x: 159, startPoint y: 397, endPoint x: 144, endPoint y: 490, distance: 94.1
click at [159, 397] on div "Sample Gallery Photo" at bounding box center [215, 255] width 227 height 427
click at [135, 611] on button "scrollable content" at bounding box center [134, 609] width 11 height 11
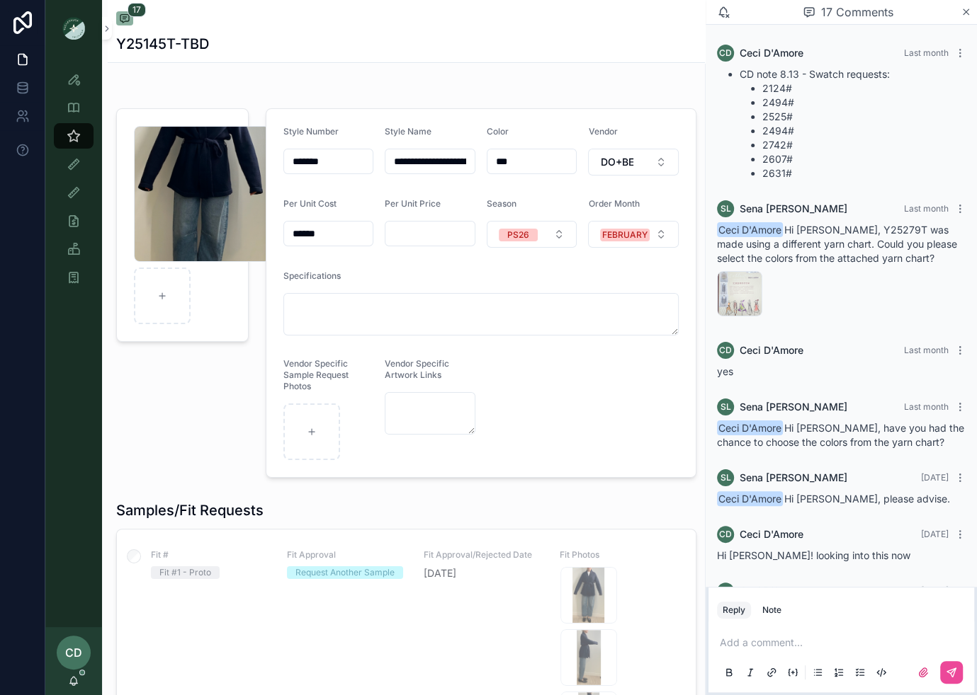
scroll to position [1079, 0]
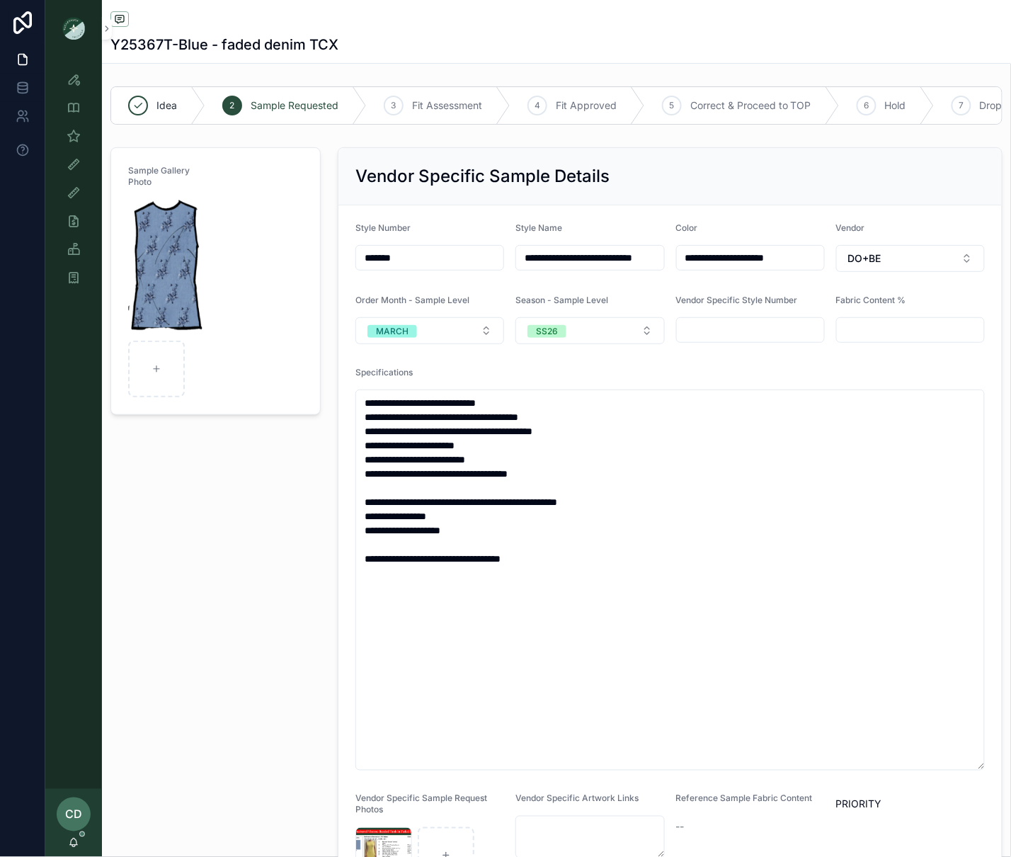
scroll to position [607, 0]
